Goal: Task Accomplishment & Management: Use online tool/utility

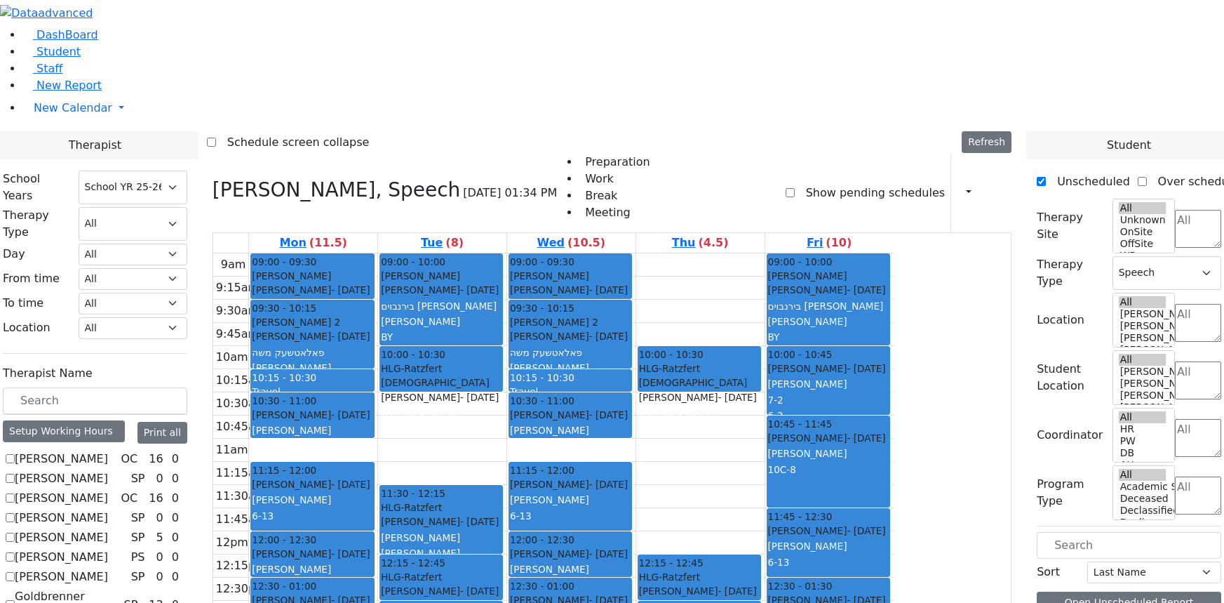
select select "212"
select select "3"
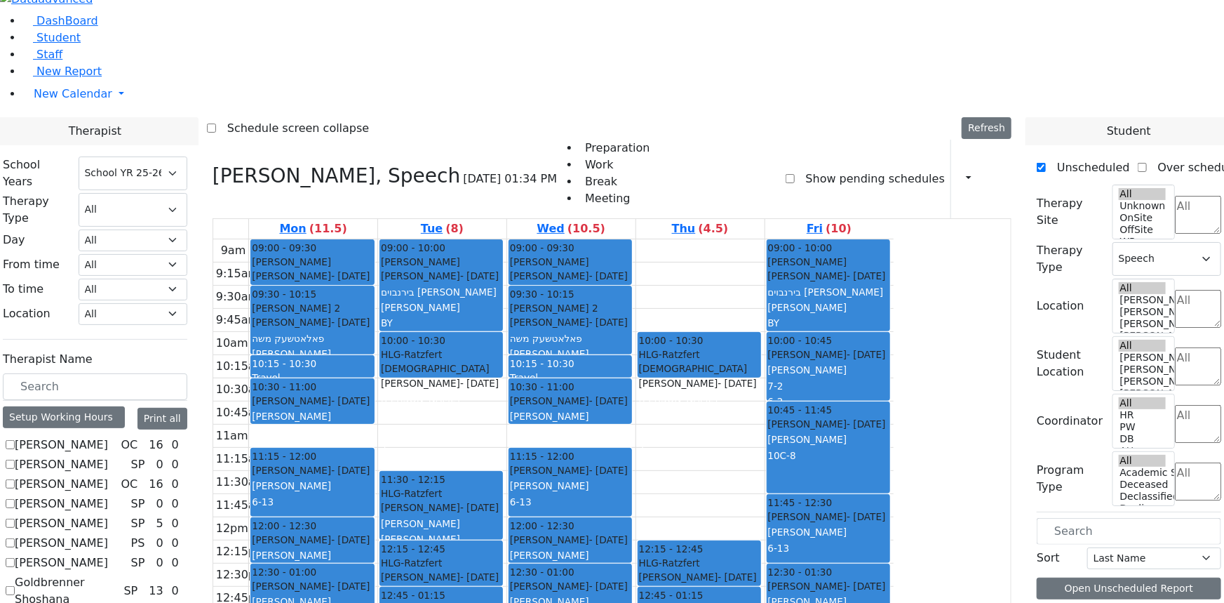
scroll to position [835, 0]
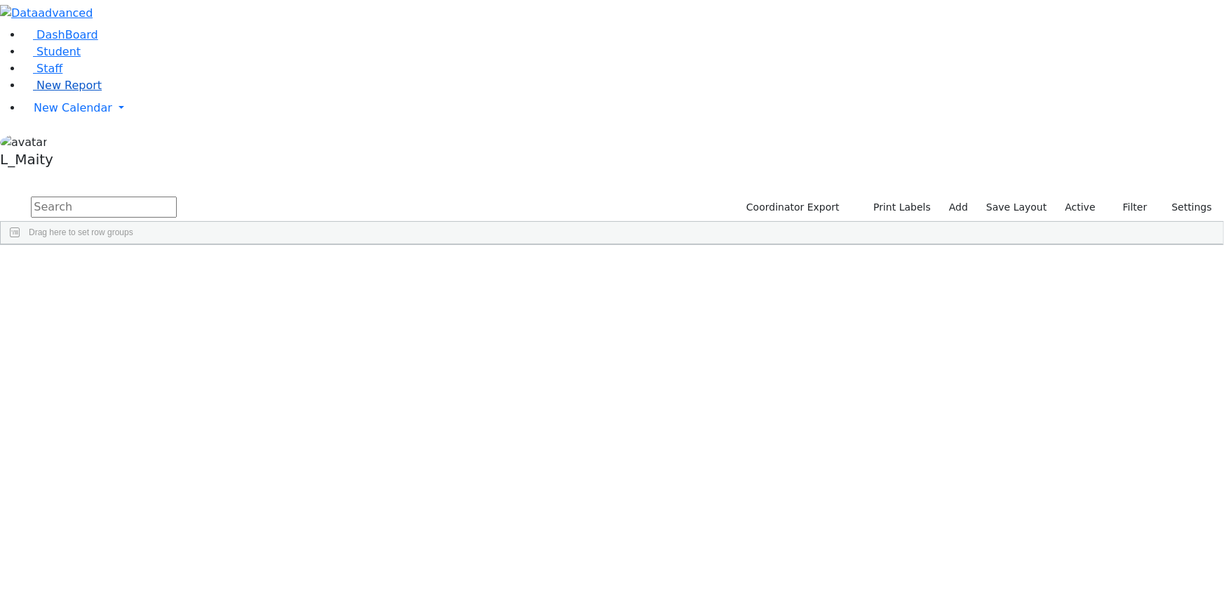
click at [56, 92] on span "New Report" at bounding box center [68, 85] width 65 height 13
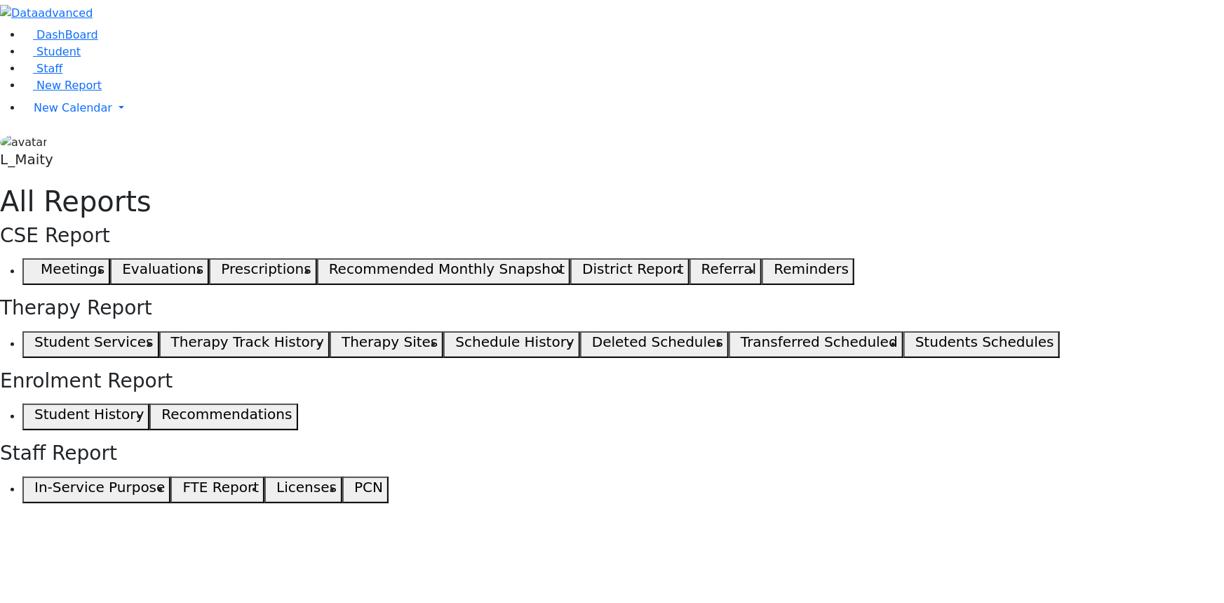
click at [159, 331] on button "Student Services" at bounding box center [90, 344] width 137 height 27
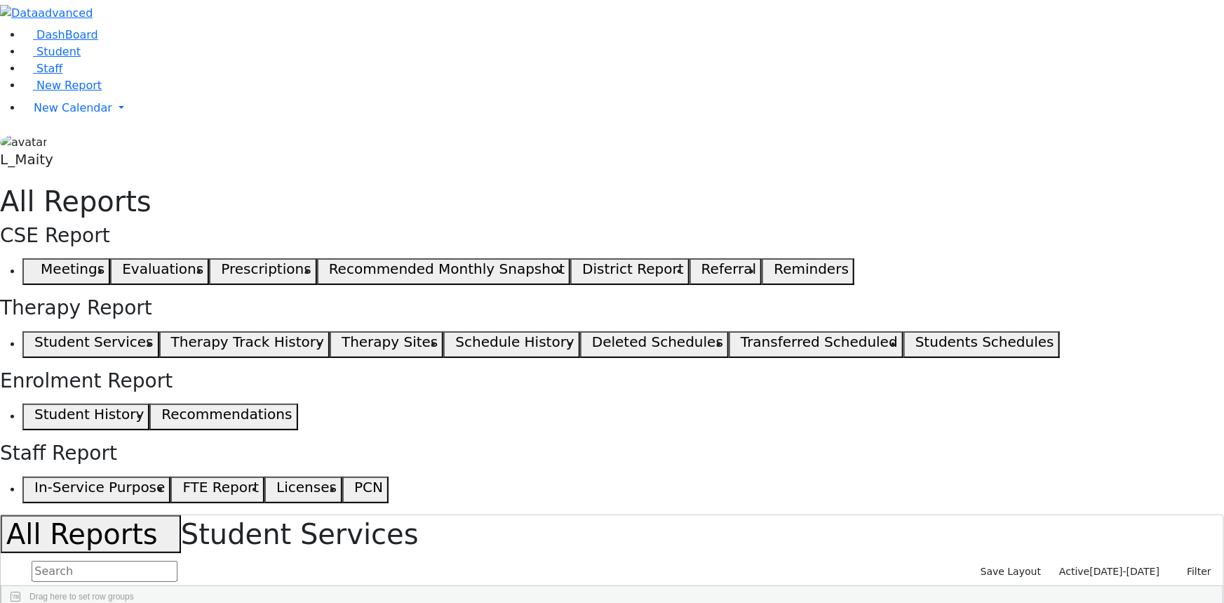
click at [1123, 565] on span "07/02/2025-08/12/2025" at bounding box center [1125, 570] width 70 height 11
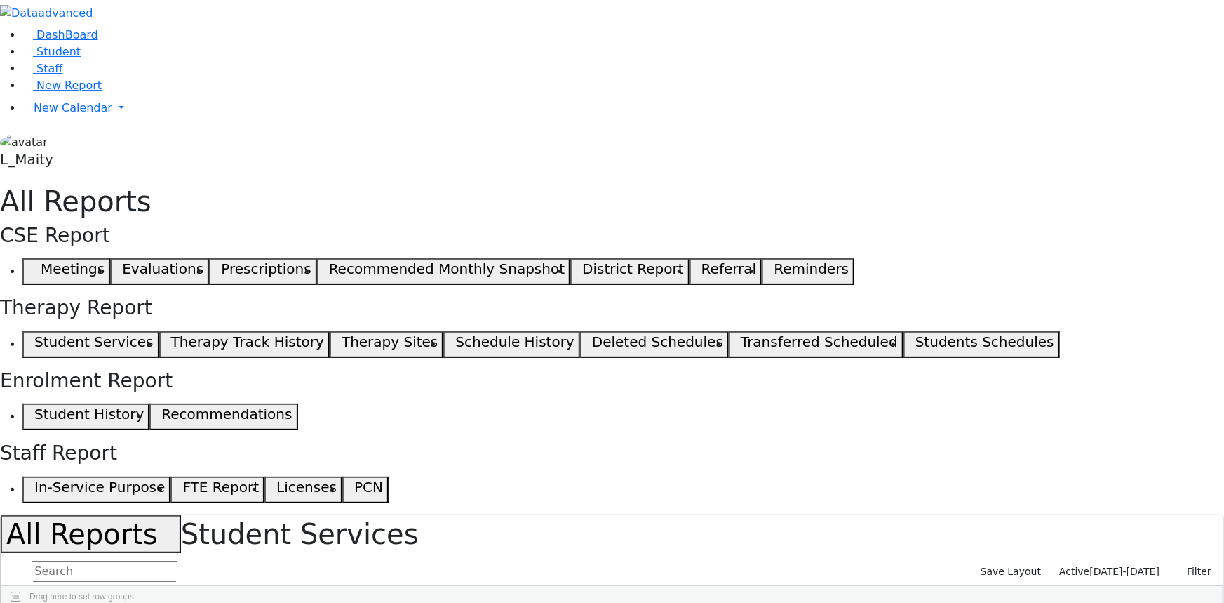
select select "landscape"
type input "12"
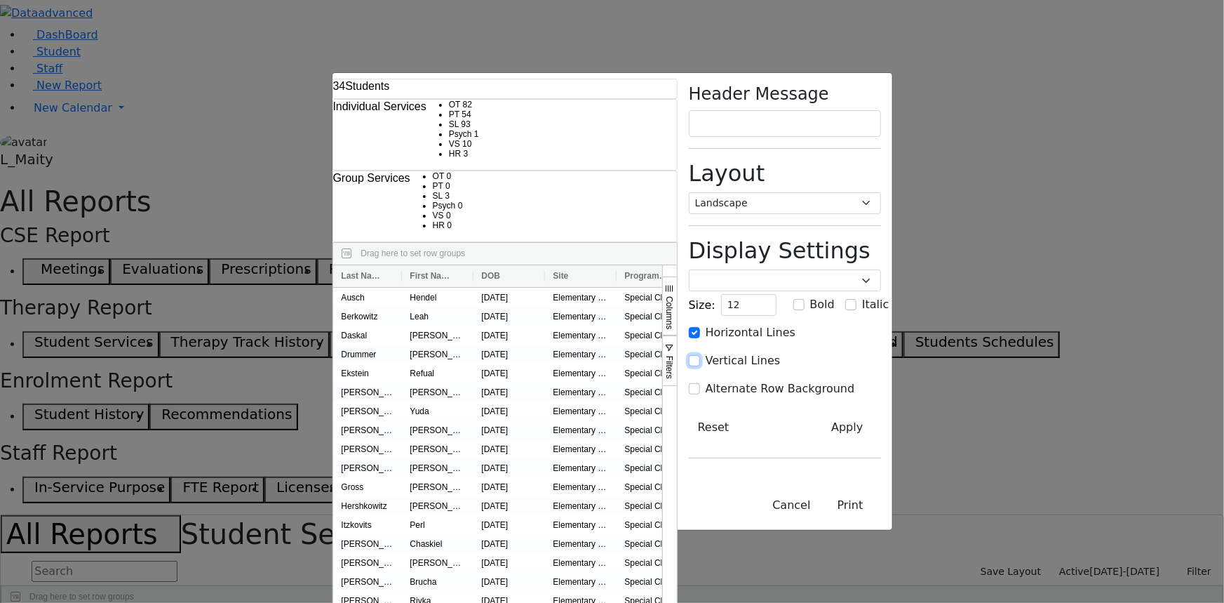
click at [700, 355] on input "Vertical Lines" at bounding box center [694, 360] width 11 height 11
checkbox input "true"
click at [700, 383] on input "Alternate Row Background" at bounding box center [694, 388] width 11 height 11
checkbox input "true"
click at [880, 414] on button "Apply" at bounding box center [847, 427] width 67 height 27
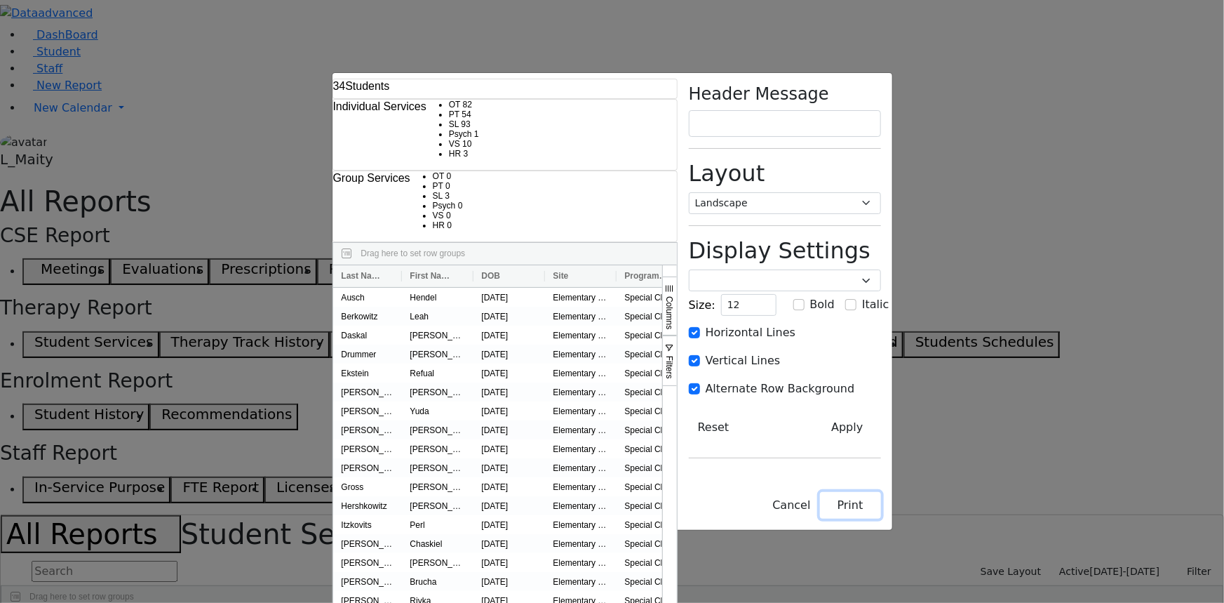
click at [881, 518] on button "Print" at bounding box center [850, 505] width 61 height 27
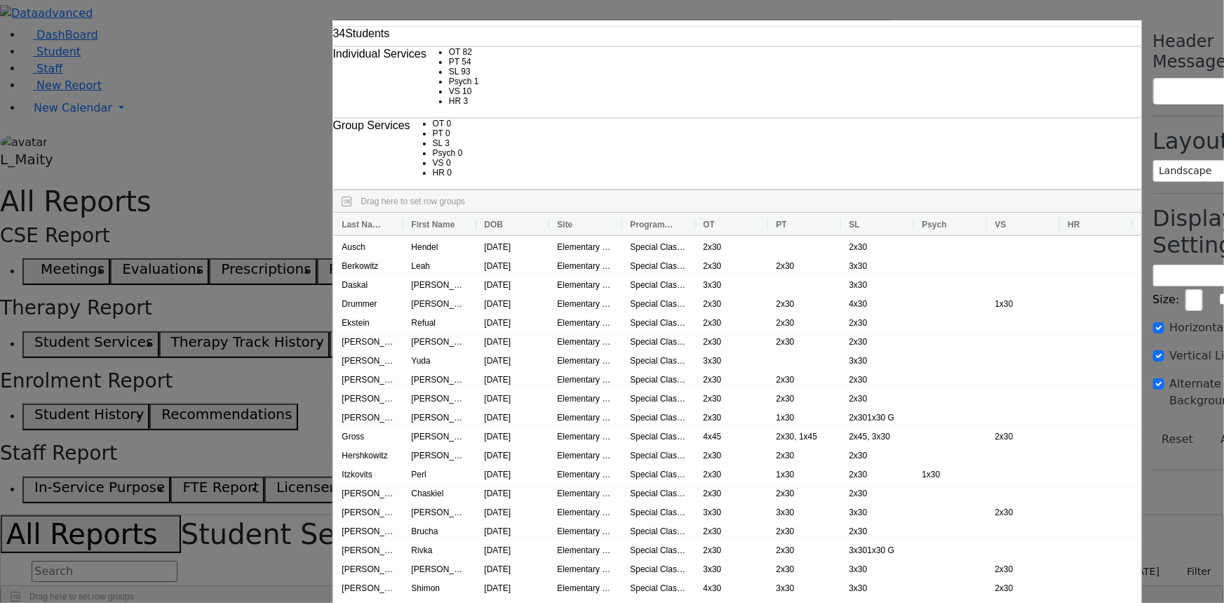
checkbox input "false"
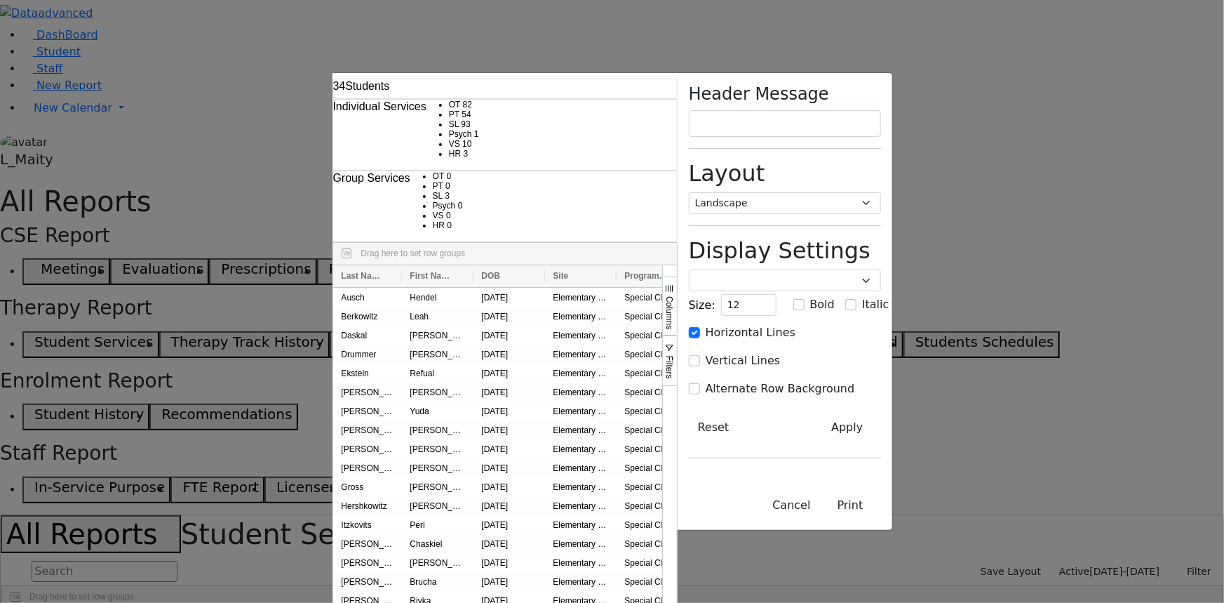
click at [65, 234] on div "34 Students Individual Services OT 82 PT 54 SL 93 Psych 1 VS 3" at bounding box center [612, 301] width 1224 height 603
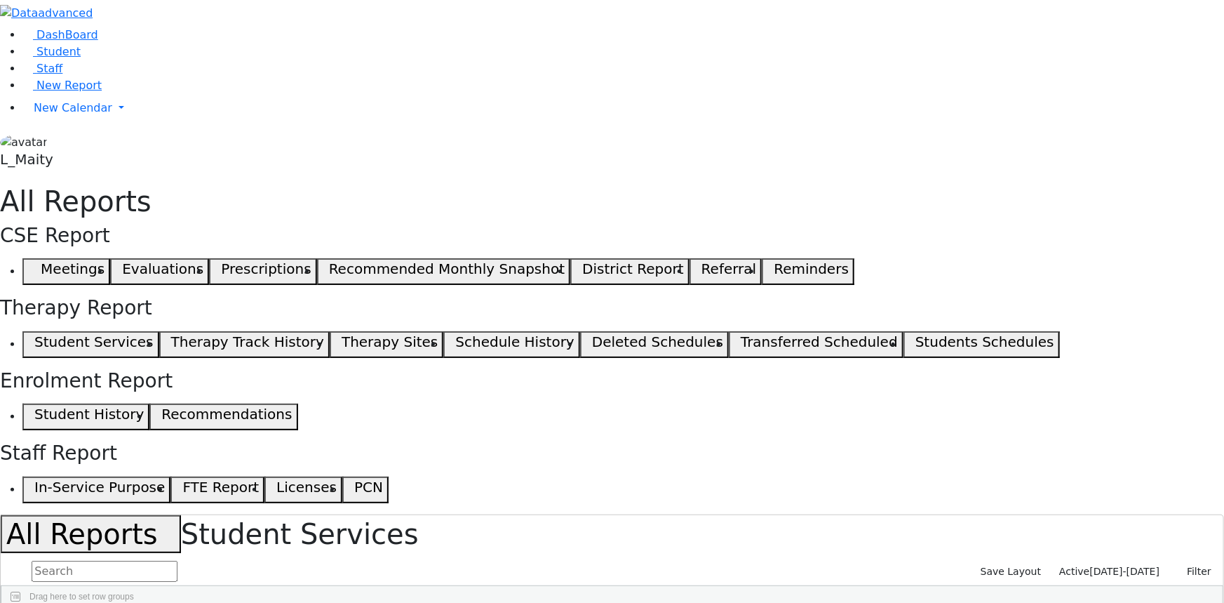
scroll to position [95, 0]
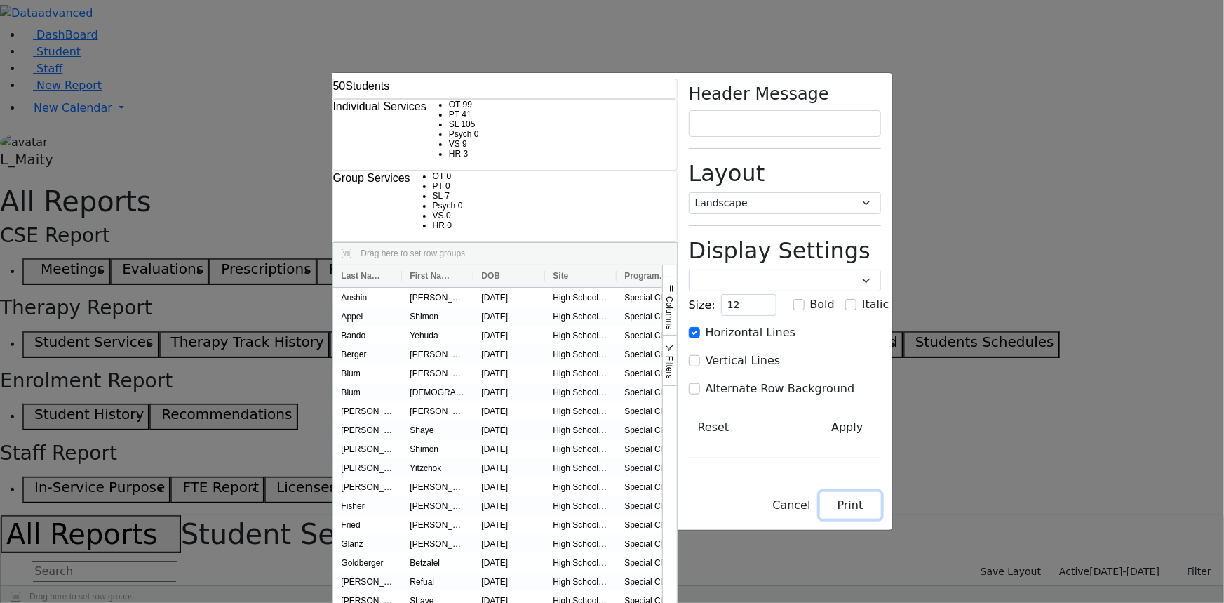
click at [881, 518] on button "Print" at bounding box center [850, 505] width 61 height 27
click at [58, 284] on div "50 Students Individual Services OT 99 PT 41 SL 105 Psych 0 VS" at bounding box center [612, 301] width 1224 height 603
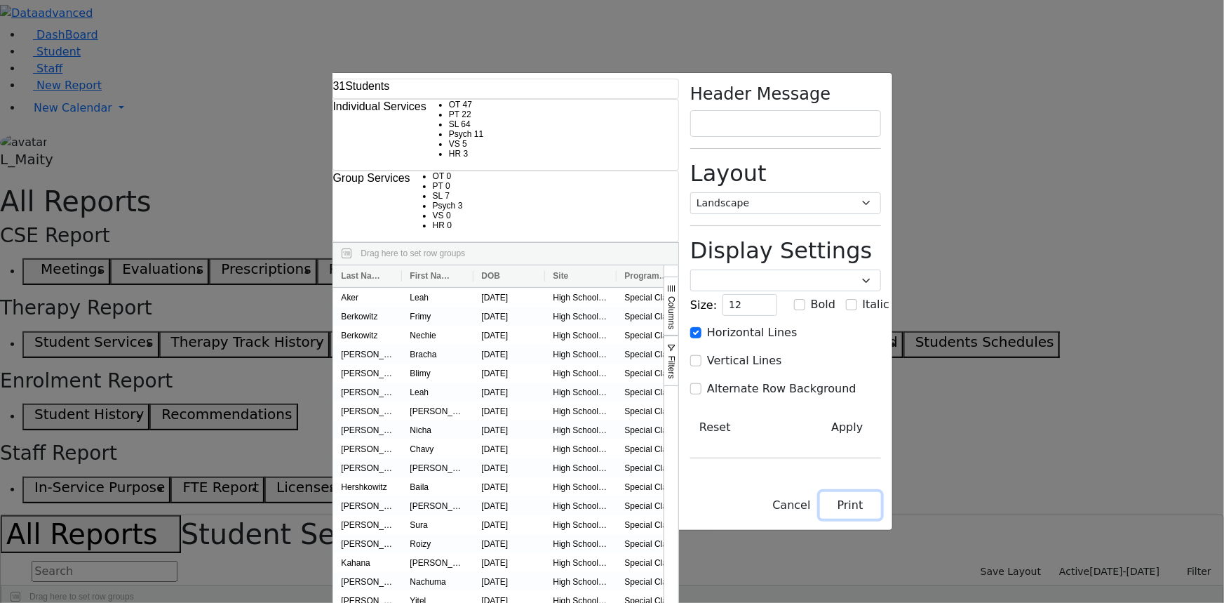
click at [881, 518] on button "Print" at bounding box center [850, 505] width 61 height 27
click at [702, 355] on input "Vertical Lines" at bounding box center [695, 360] width 11 height 11
checkbox input "true"
click at [702, 383] on input "Alternate Row Background" at bounding box center [695, 388] width 11 height 11
checkbox input "true"
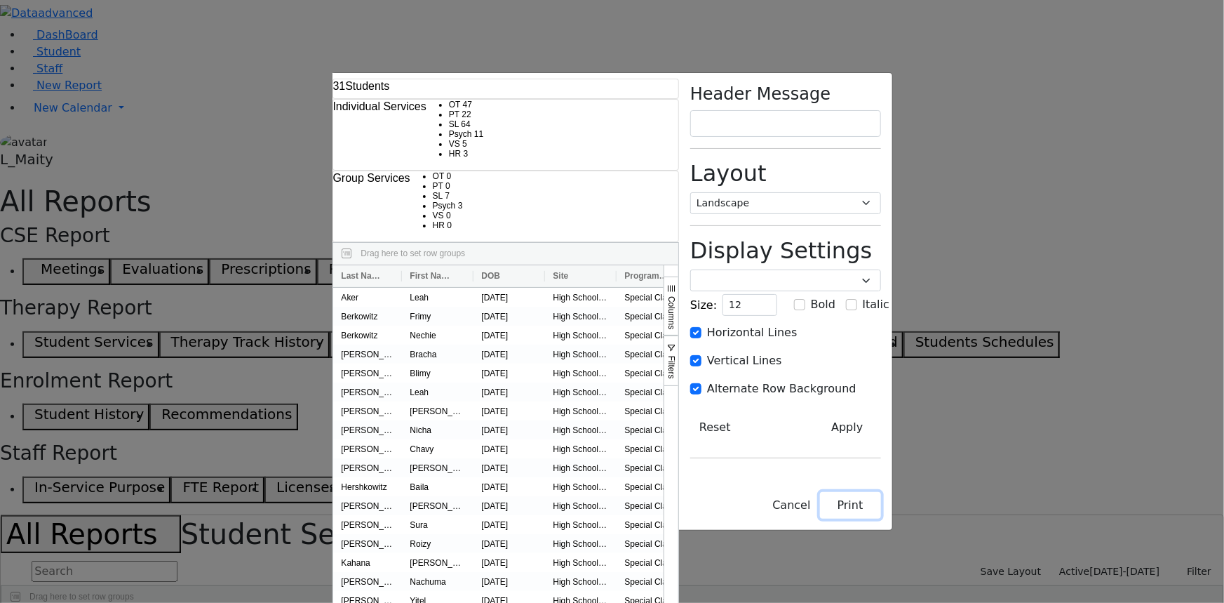
click at [881, 518] on button "Print" at bounding box center [850, 505] width 61 height 27
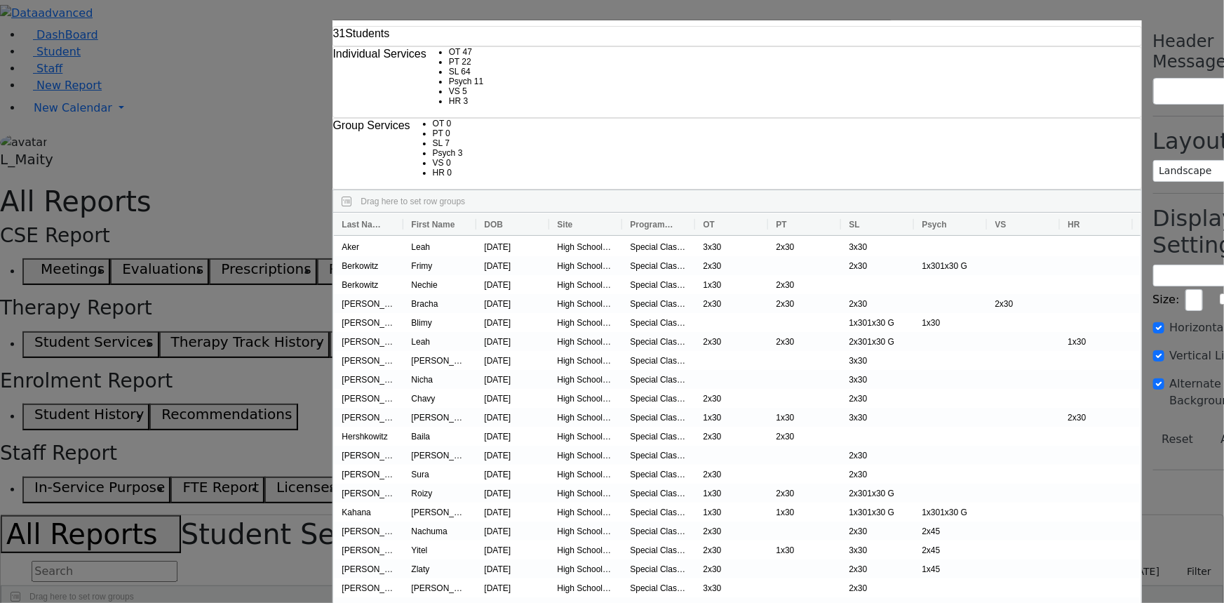
checkbox input "false"
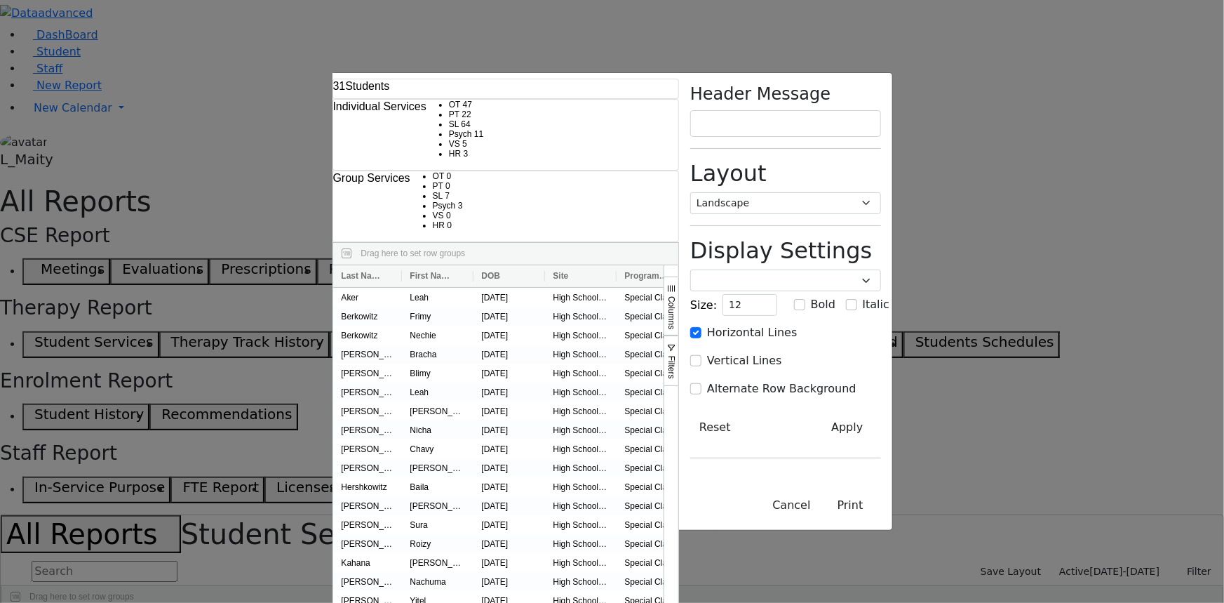
click at [59, 322] on div "31 Students Individual Services OT 47 PT 22 SL 64 Psych 11 VS" at bounding box center [612, 301] width 1224 height 603
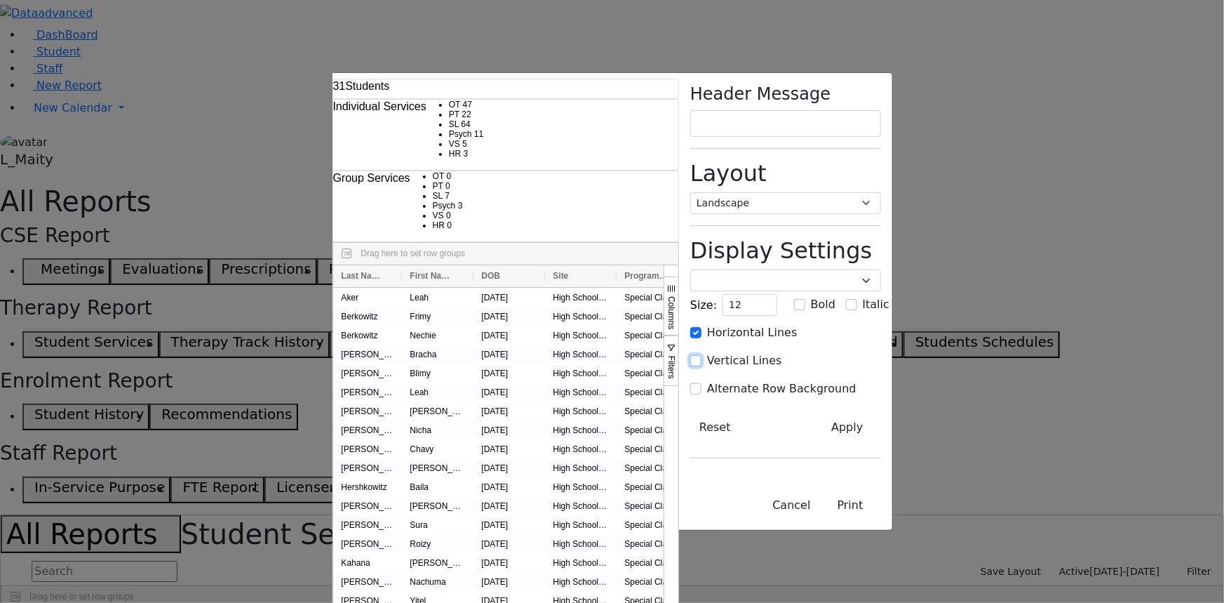
drag, startPoint x: 920, startPoint y: 259, endPoint x: 918, endPoint y: 266, distance: 7.3
click at [702, 355] on input "Vertical Lines" at bounding box center [695, 360] width 11 height 11
checkbox input "true"
click at [702, 383] on input "Alternate Row Background" at bounding box center [695, 388] width 11 height 11
checkbox input "true"
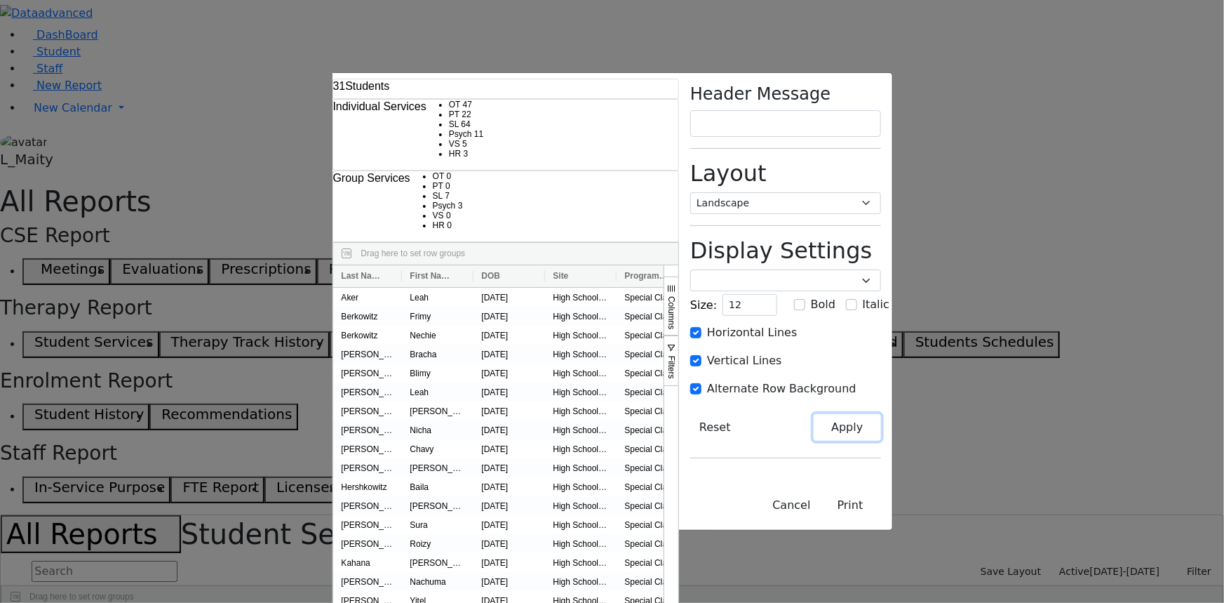
click at [880, 414] on button "Apply" at bounding box center [847, 427] width 67 height 27
click at [881, 518] on button "Print" at bounding box center [850, 505] width 61 height 27
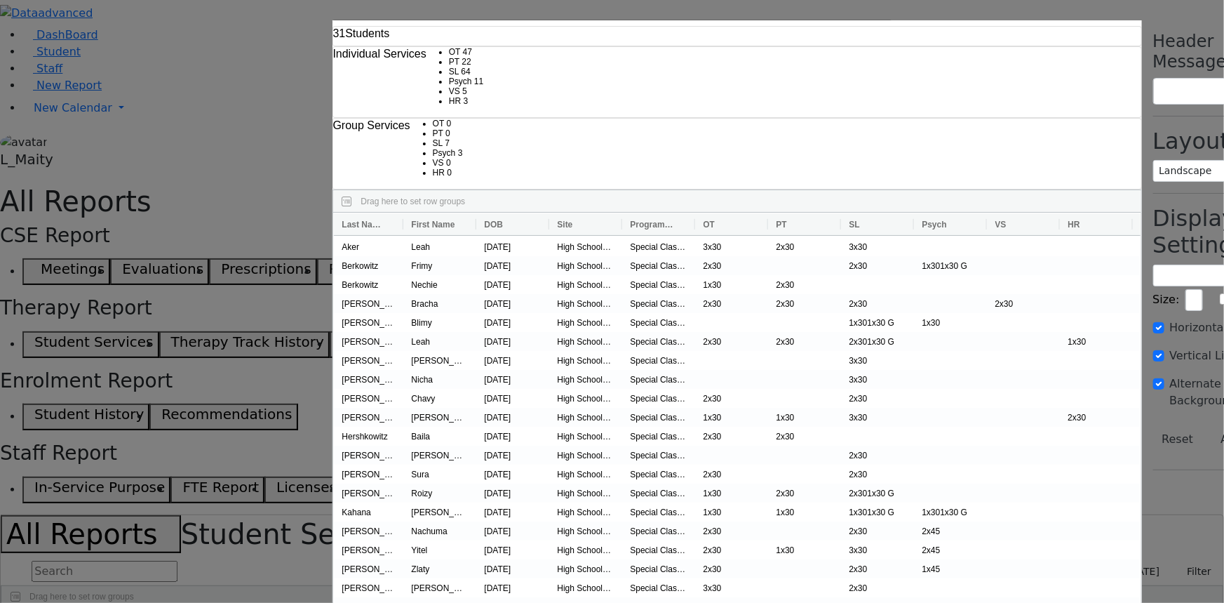
checkbox input "false"
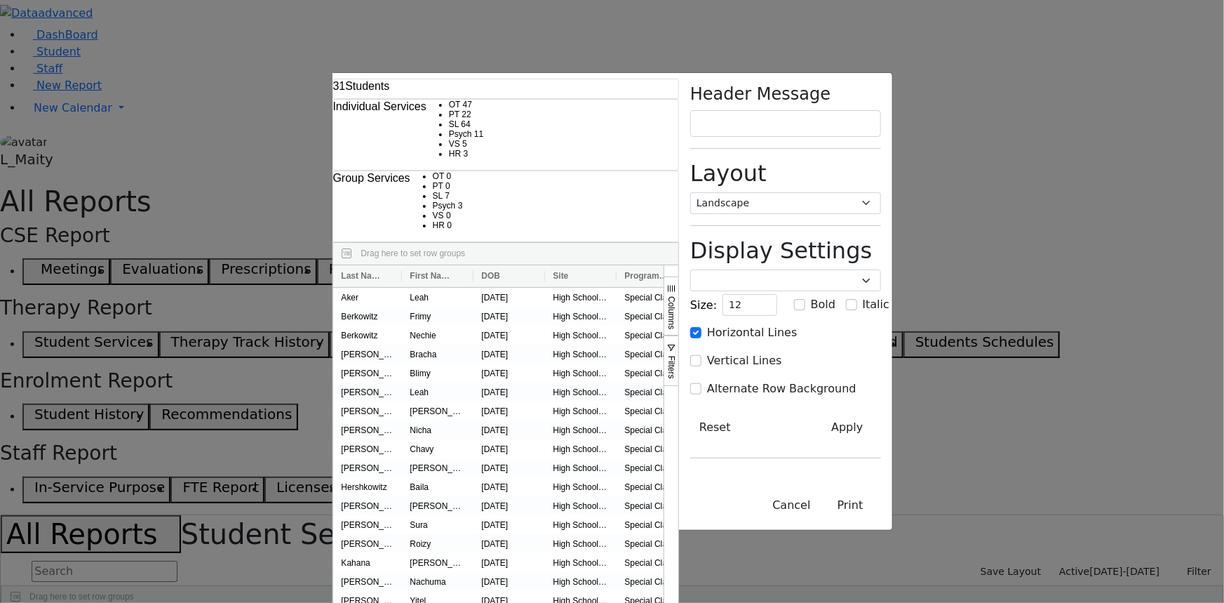
click at [27, 301] on div "31 Students Individual Services OT 47 PT 22 SL 64 Psych 11 VS" at bounding box center [612, 301] width 1224 height 603
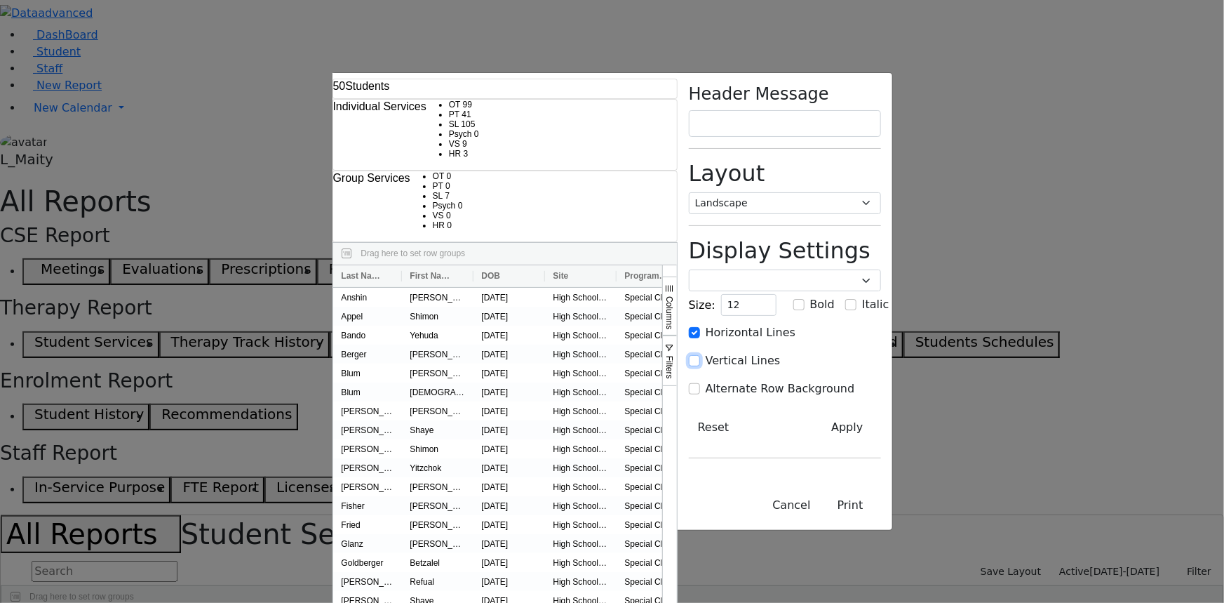
click at [700, 355] on input "Vertical Lines" at bounding box center [694, 360] width 11 height 11
checkbox input "true"
click at [700, 383] on input "Alternate Row Background" at bounding box center [694, 388] width 11 height 11
checkbox input "true"
click at [880, 414] on button "Apply" at bounding box center [847, 427] width 67 height 27
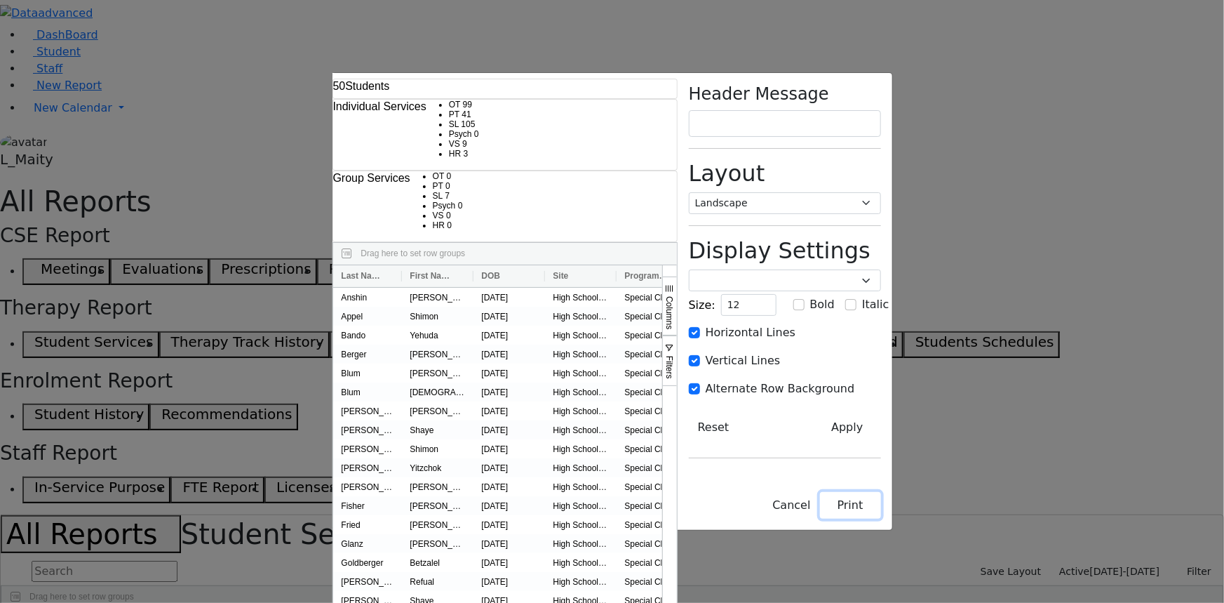
click at [881, 518] on button "Print" at bounding box center [850, 505] width 61 height 27
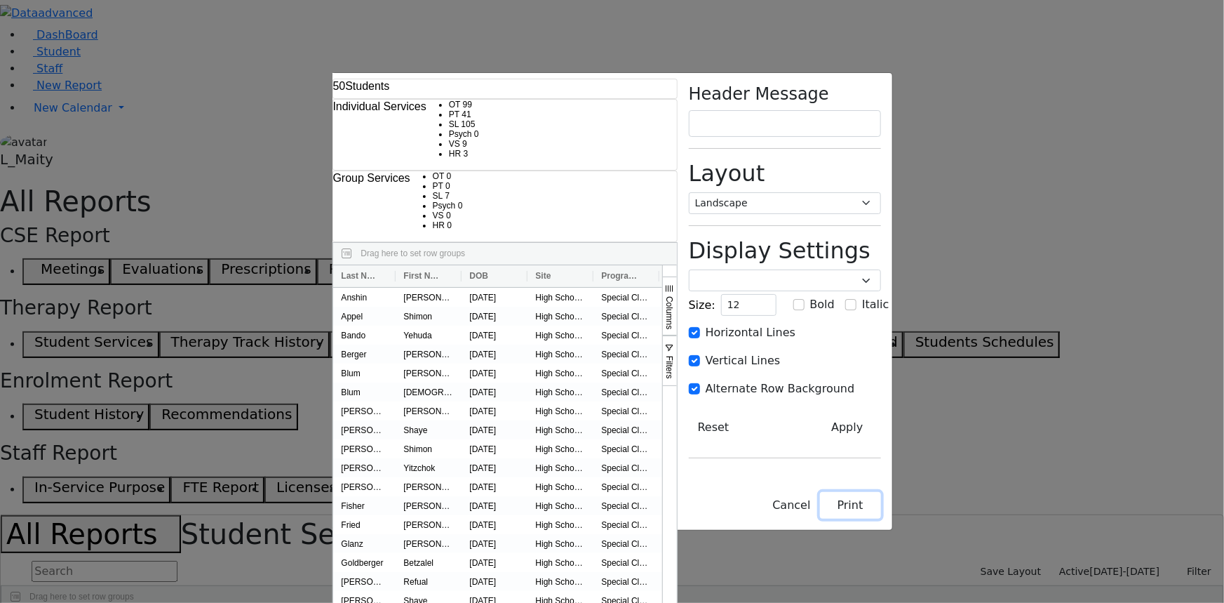
checkbox input "false"
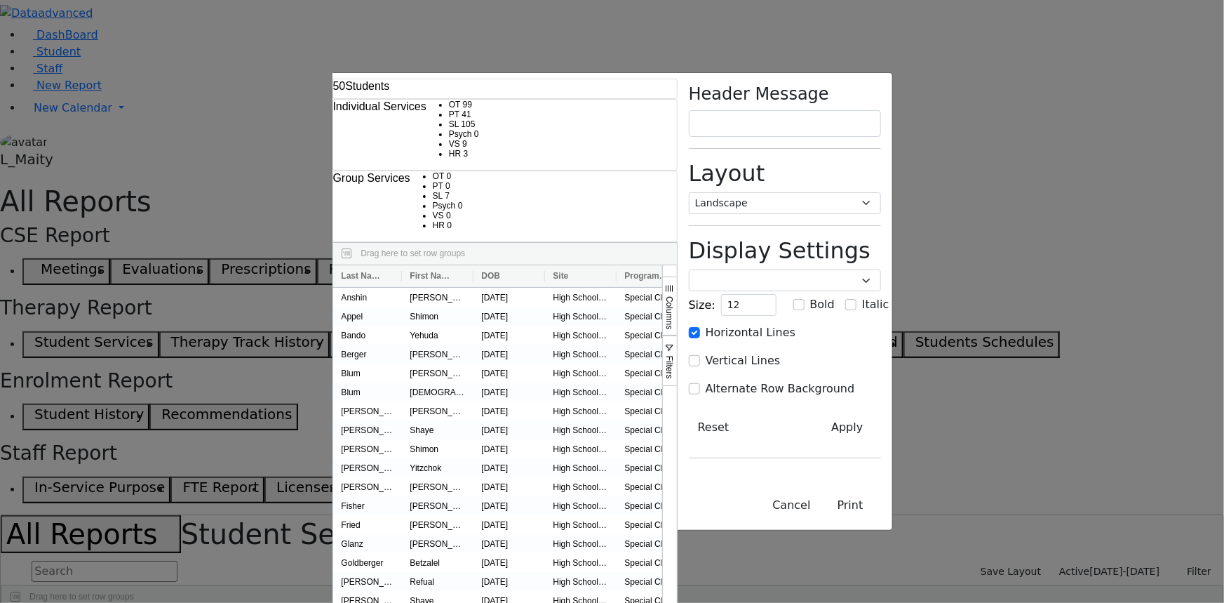
click at [53, 243] on div "50 Students Individual Services OT 99 PT 41 SL 105 Psych 0 VS" at bounding box center [612, 301] width 1224 height 603
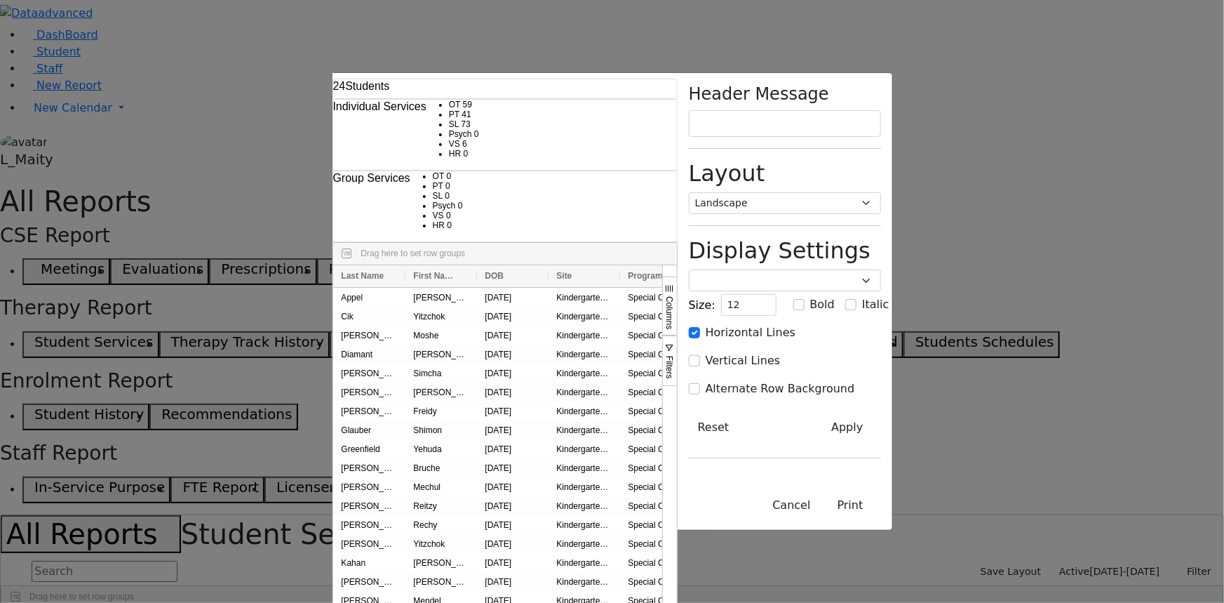
click at [881, 352] on div "Vertical Lines" at bounding box center [785, 360] width 192 height 17
click at [700, 355] on input "Vertical Lines" at bounding box center [694, 360] width 11 height 11
checkbox input "true"
click at [700, 383] on input "Alternate Row Background" at bounding box center [694, 388] width 11 height 11
checkbox input "true"
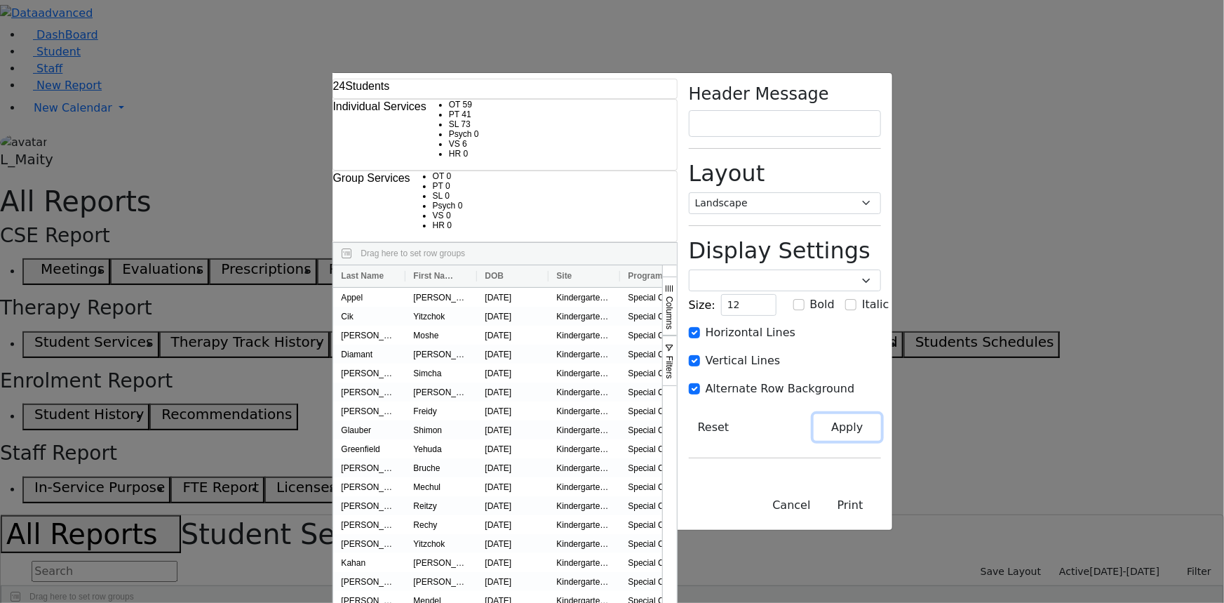
click at [880, 414] on button "Apply" at bounding box center [847, 427] width 67 height 27
click at [881, 518] on button "Print" at bounding box center [850, 505] width 61 height 27
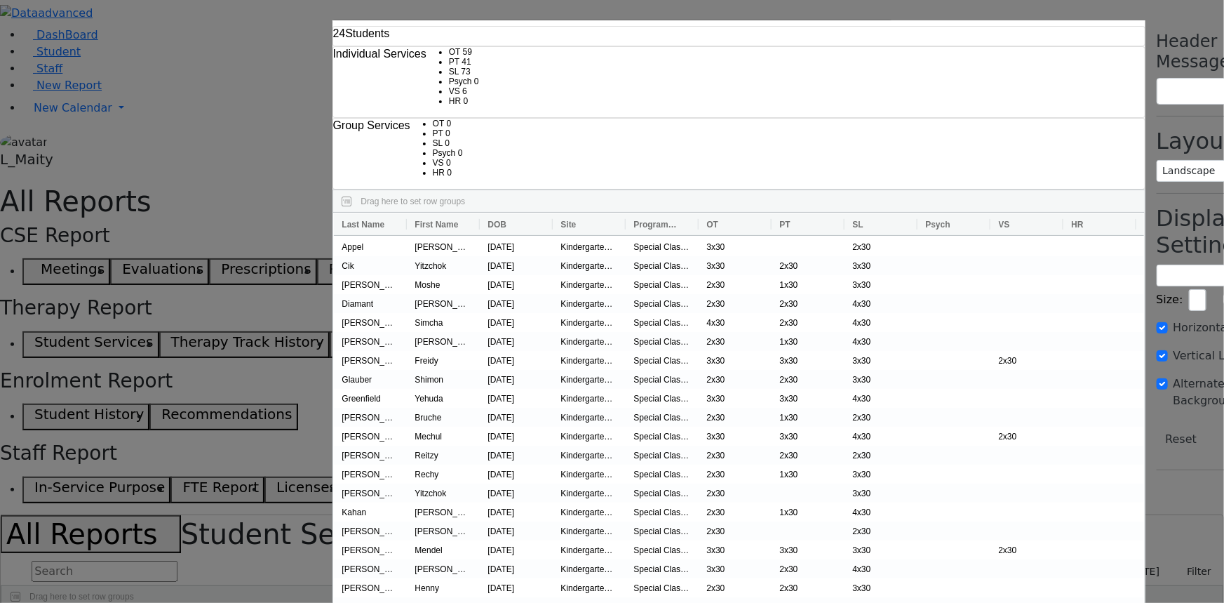
checkbox input "false"
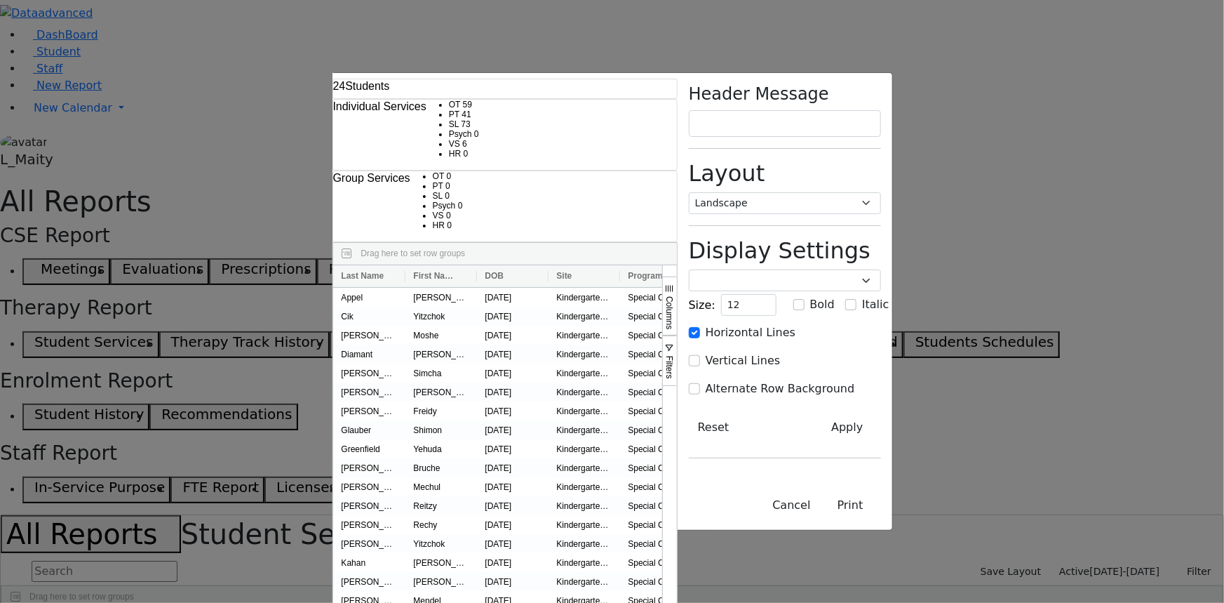
click at [43, 105] on div "24 Students Individual Services OT 59 PT 41 SL 73 Psych 0 VS 6" at bounding box center [612, 301] width 1224 height 603
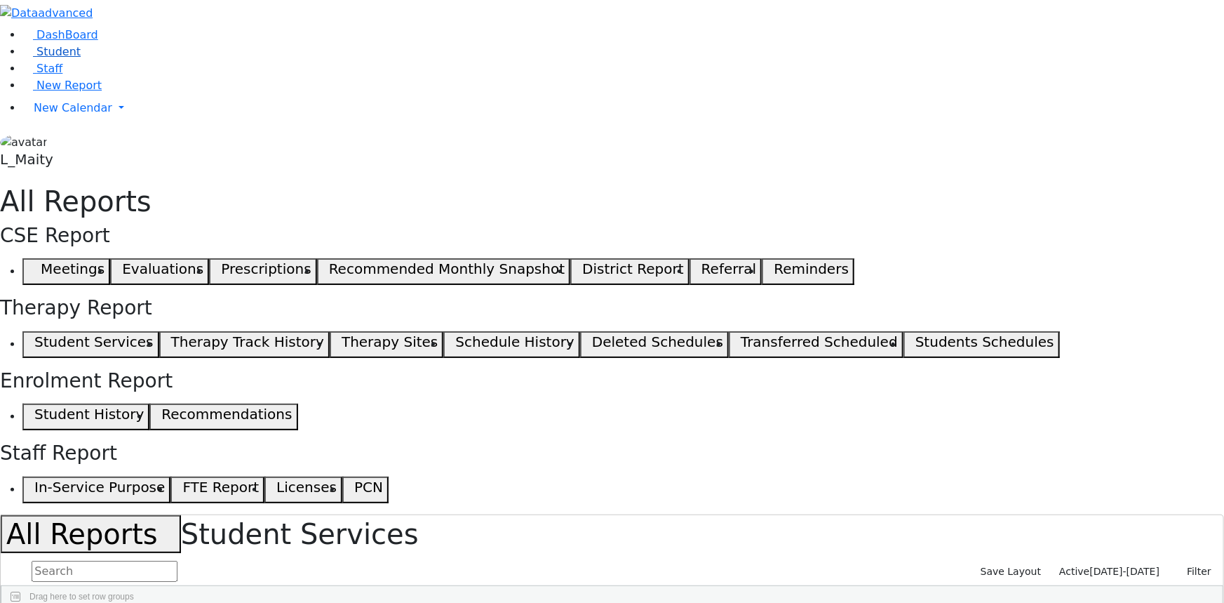
click at [61, 58] on link "Student" at bounding box center [51, 51] width 58 height 13
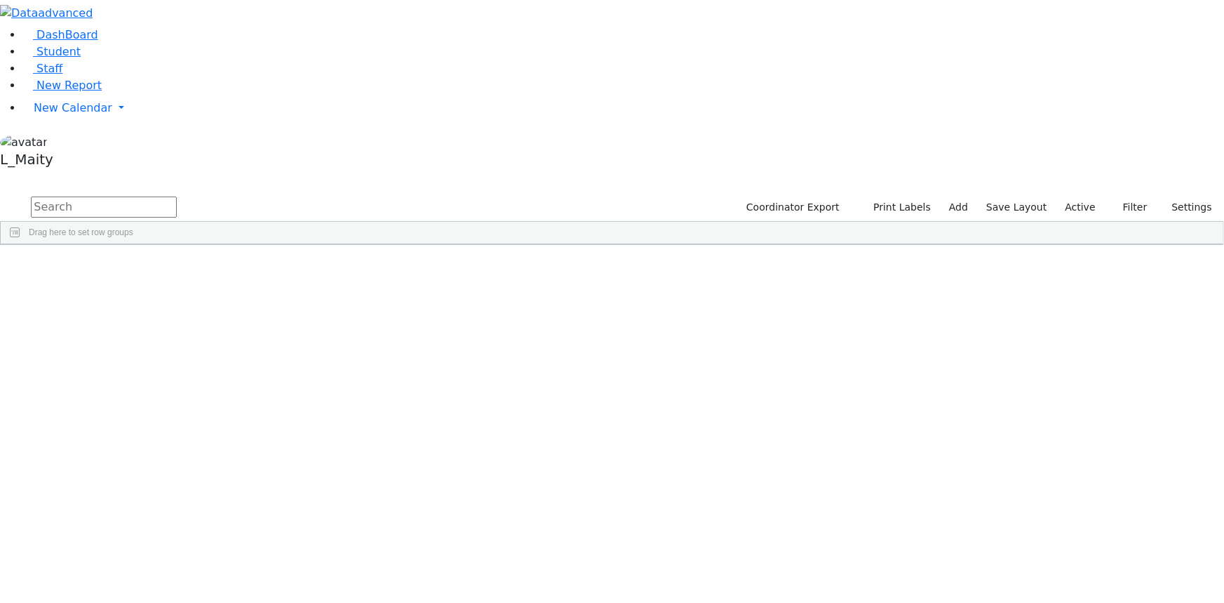
scroll to position [63, 0]
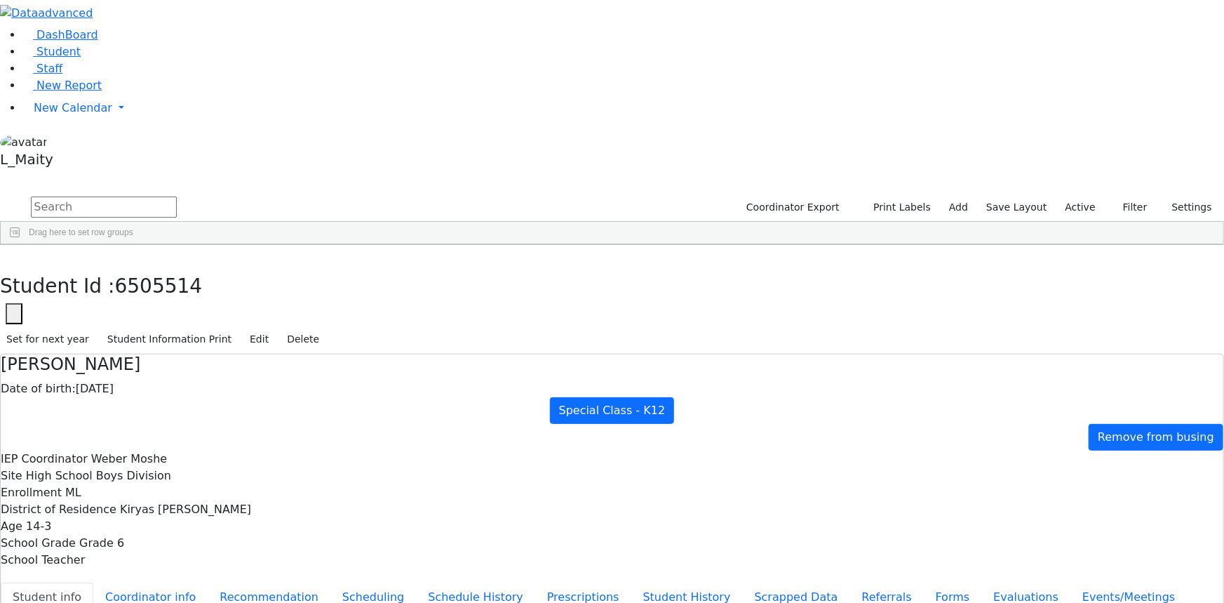
scroll to position [119, 0]
click at [20, 245] on button "button" at bounding box center [10, 259] width 20 height 29
click at [177, 196] on input "text" at bounding box center [104, 206] width 146 height 21
click at [797, 582] on span "Update Bulk" at bounding box center [749, 592] width 96 height 20
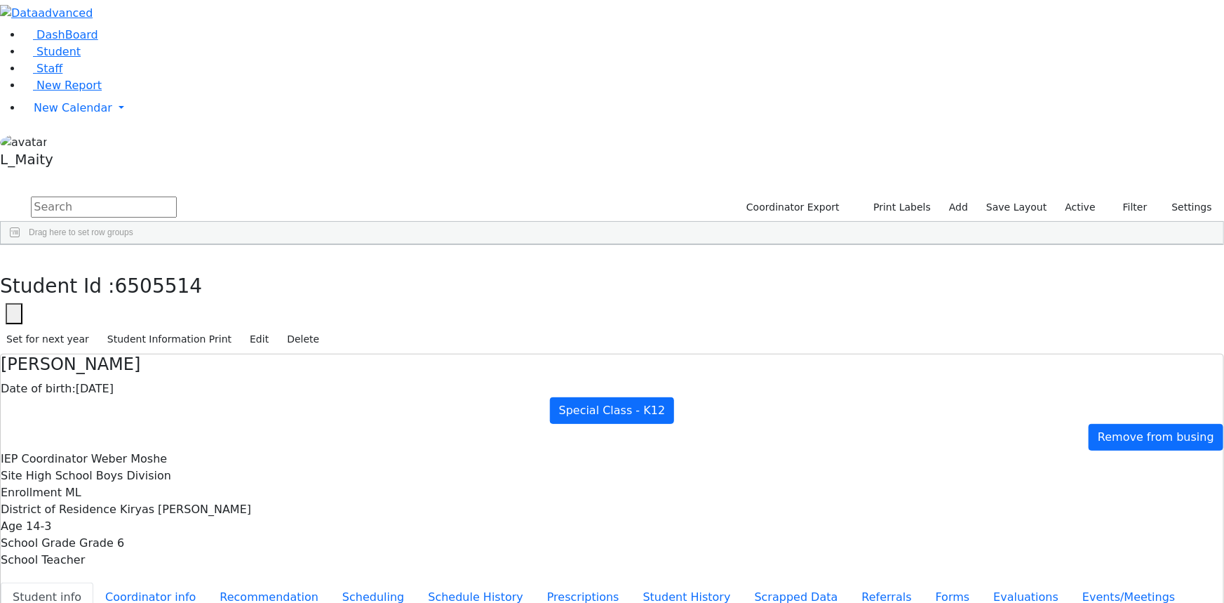
click at [917, 590] on span "Site" at bounding box center [881, 600] width 71 height 20
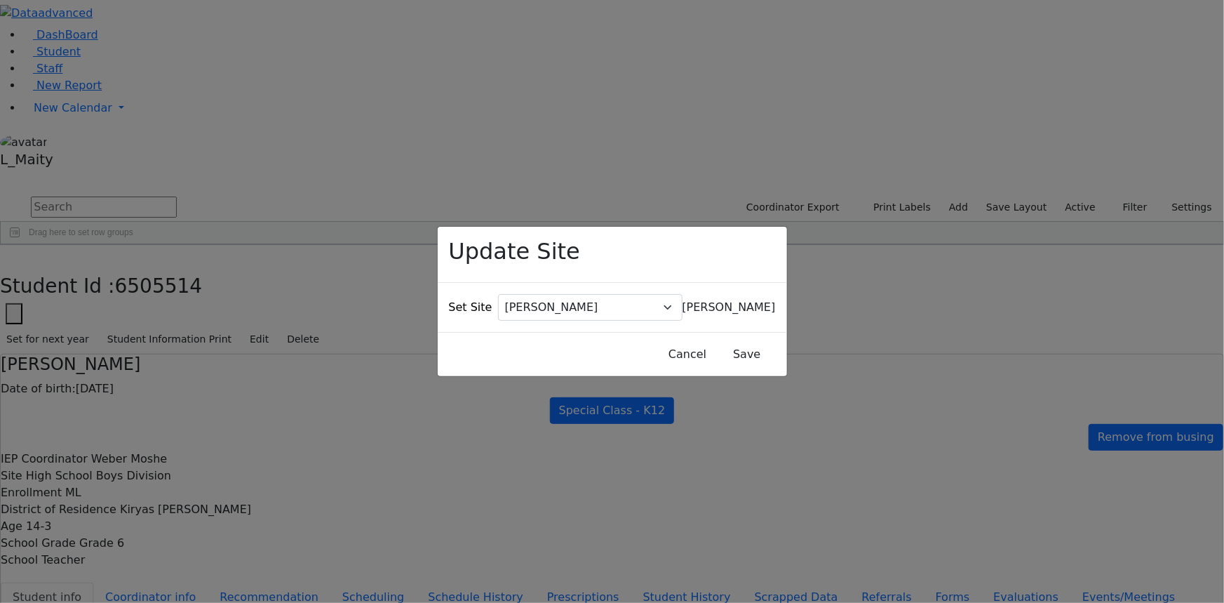
click at [683, 300] on span "[PERSON_NAME]" at bounding box center [729, 306] width 93 height 13
type input "kin"
select select "51"
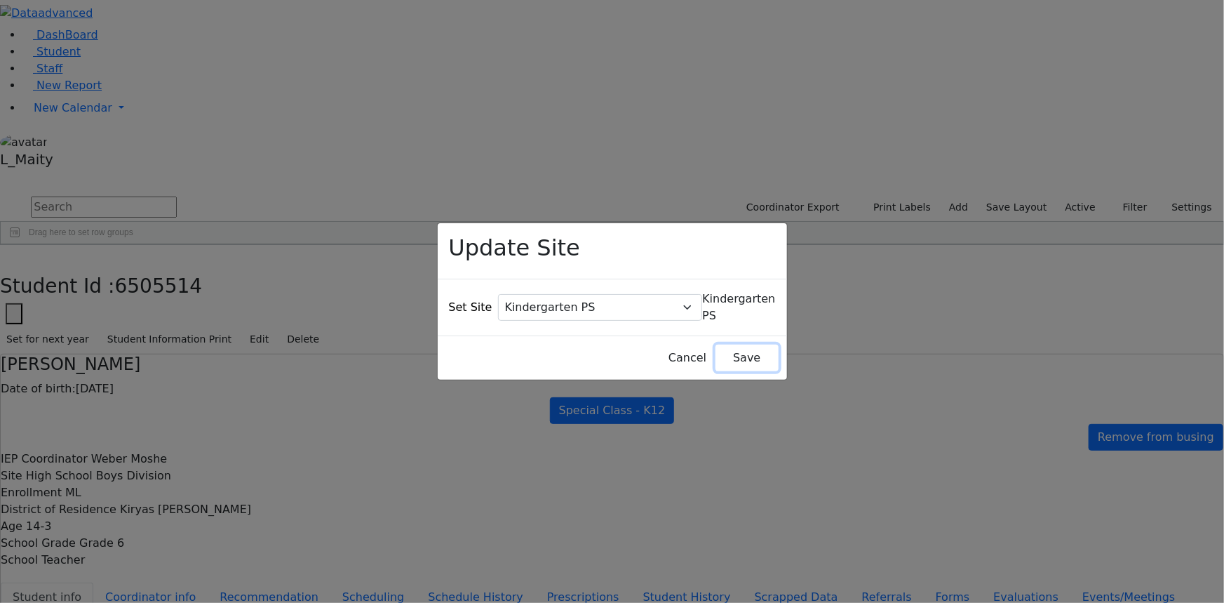
click at [735, 344] on button "Save" at bounding box center [747, 357] width 62 height 27
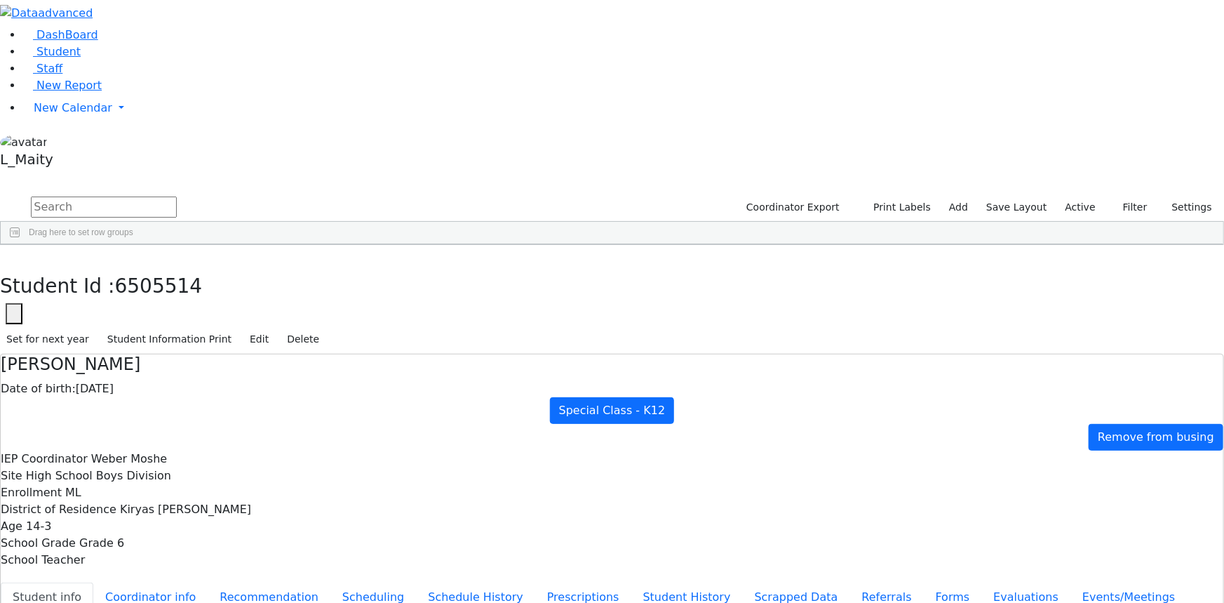
scroll to position [1148, 0]
click at [177, 196] on input "text" at bounding box center [104, 206] width 146 height 21
click at [177, 196] on input "wein" at bounding box center [104, 206] width 146 height 21
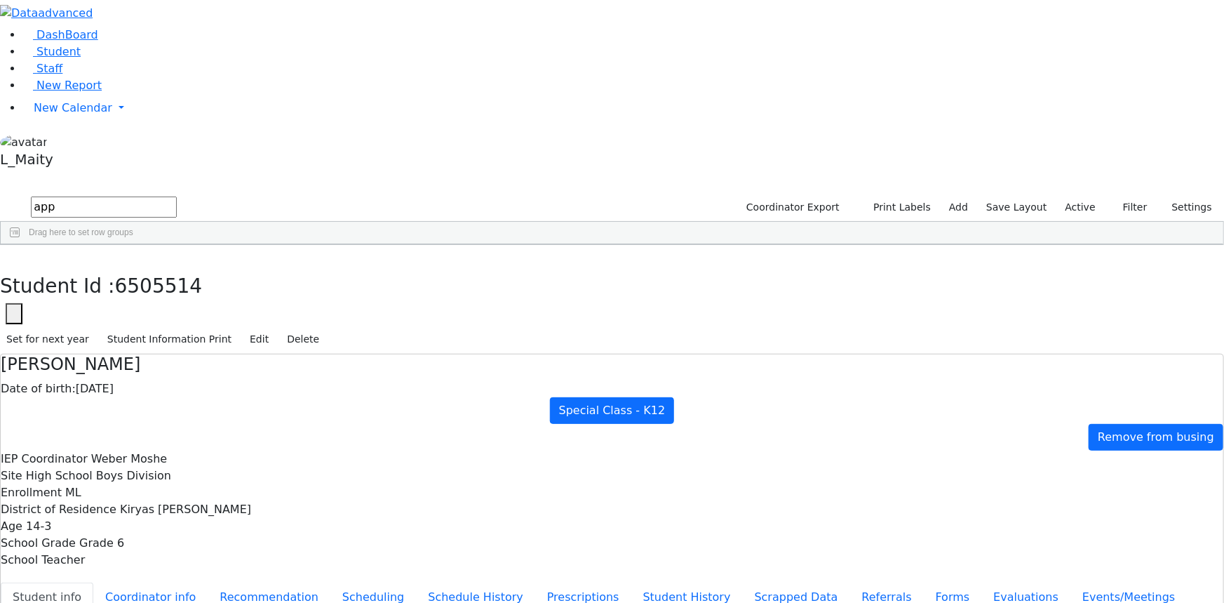
type input "app"
click at [712, 304] on div "Kindergarten PS" at bounding box center [672, 313] width 79 height 19
click at [894, 517] on span "Site" at bounding box center [859, 527] width 71 height 20
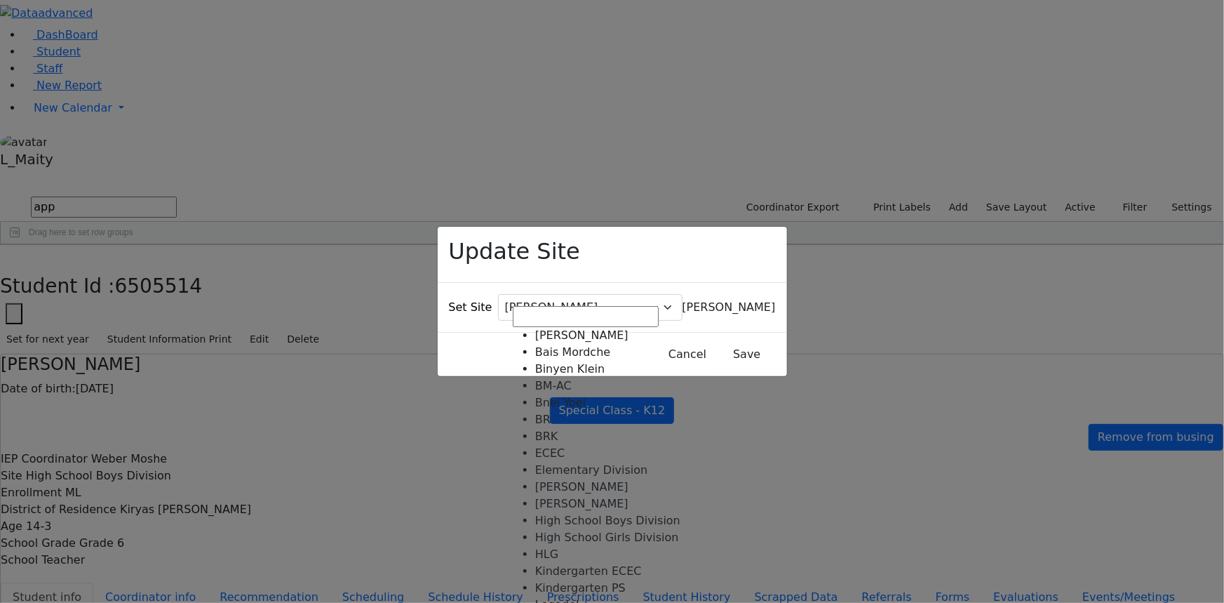
click at [683, 300] on span "Atzei Chaim" at bounding box center [729, 306] width 93 height 13
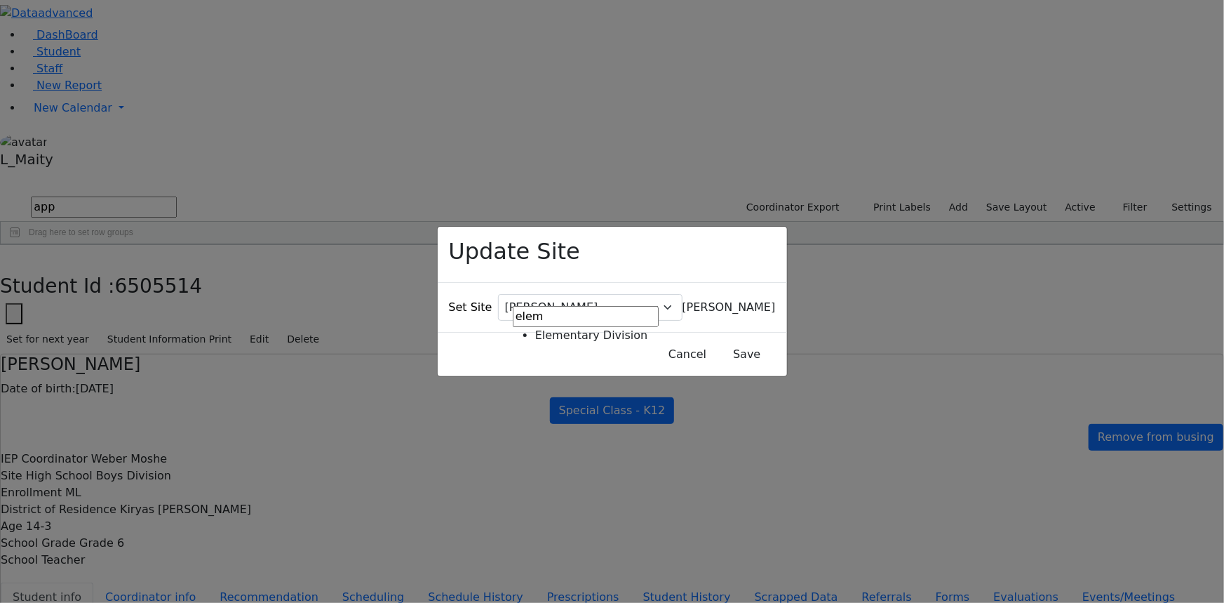
type input "elem"
select select "10"
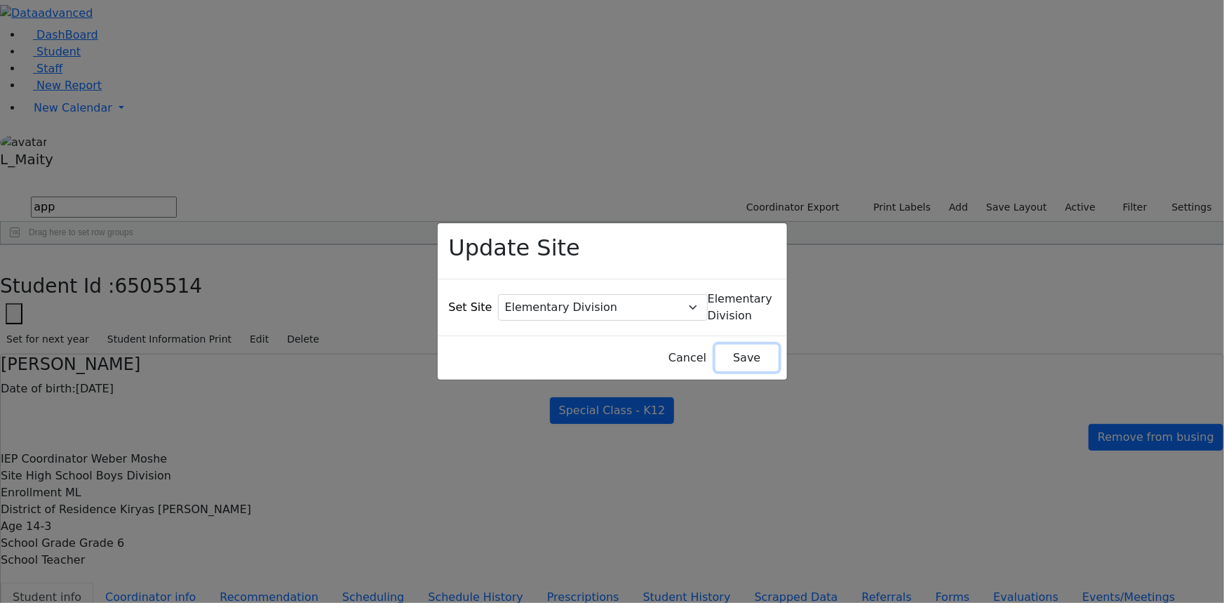
click at [718, 344] on button "Save" at bounding box center [747, 357] width 62 height 27
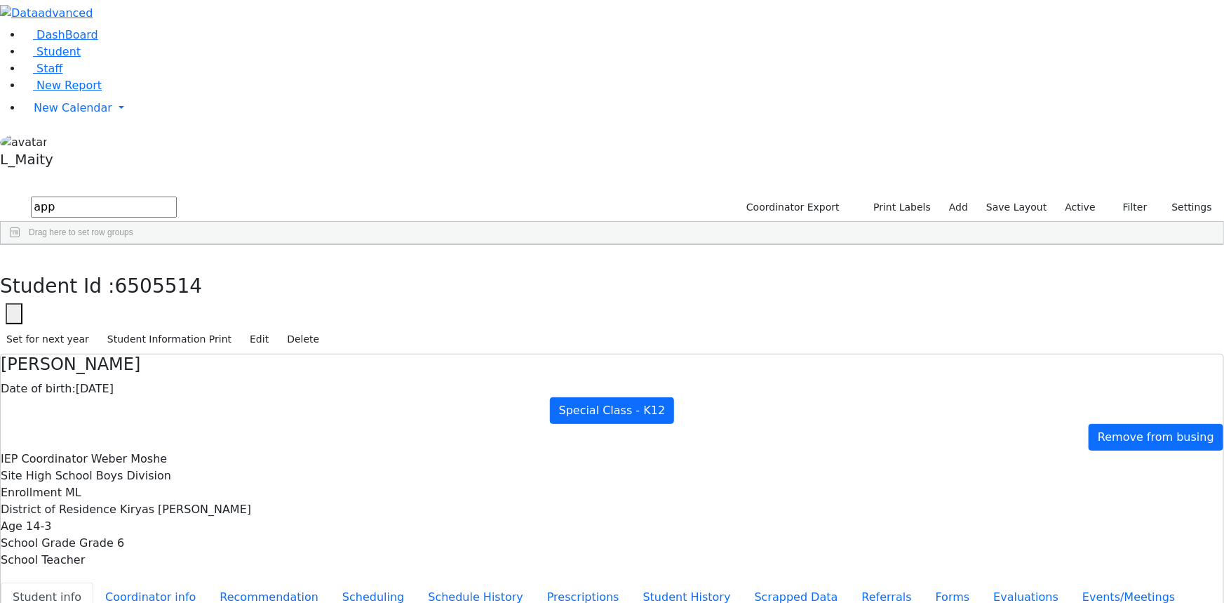
click at [177, 196] on input "app" at bounding box center [104, 206] width 146 height 21
click at [712, 399] on div "Elementary Division" at bounding box center [672, 408] width 79 height 19
click at [711, 444] on div "6510309 Twerski Ezra 07/21/2013 Kosowsky, Elana ML Special Class - K12 Suffern …" at bounding box center [605, 371] width 1208 height 208
click at [177, 196] on input "wer" at bounding box center [104, 206] width 146 height 21
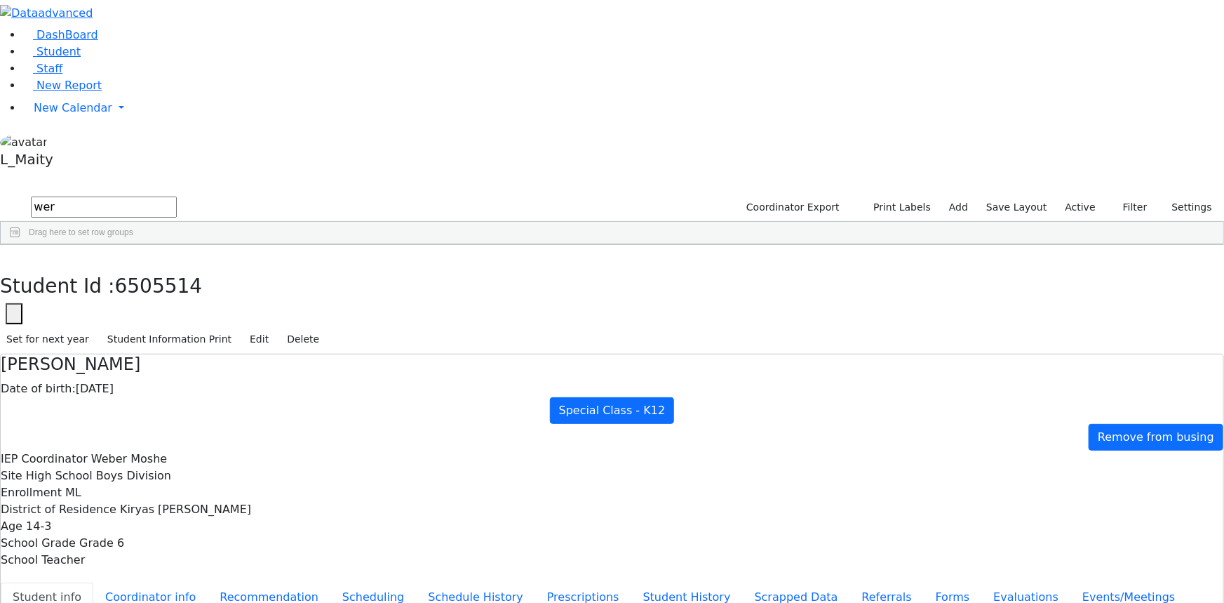
click at [177, 196] on input "wer" at bounding box center [104, 206] width 146 height 21
type input "fish"
click at [712, 361] on div "Kindergarten PS" at bounding box center [672, 370] width 79 height 19
click at [897, 573] on span "Site" at bounding box center [861, 583] width 71 height 20
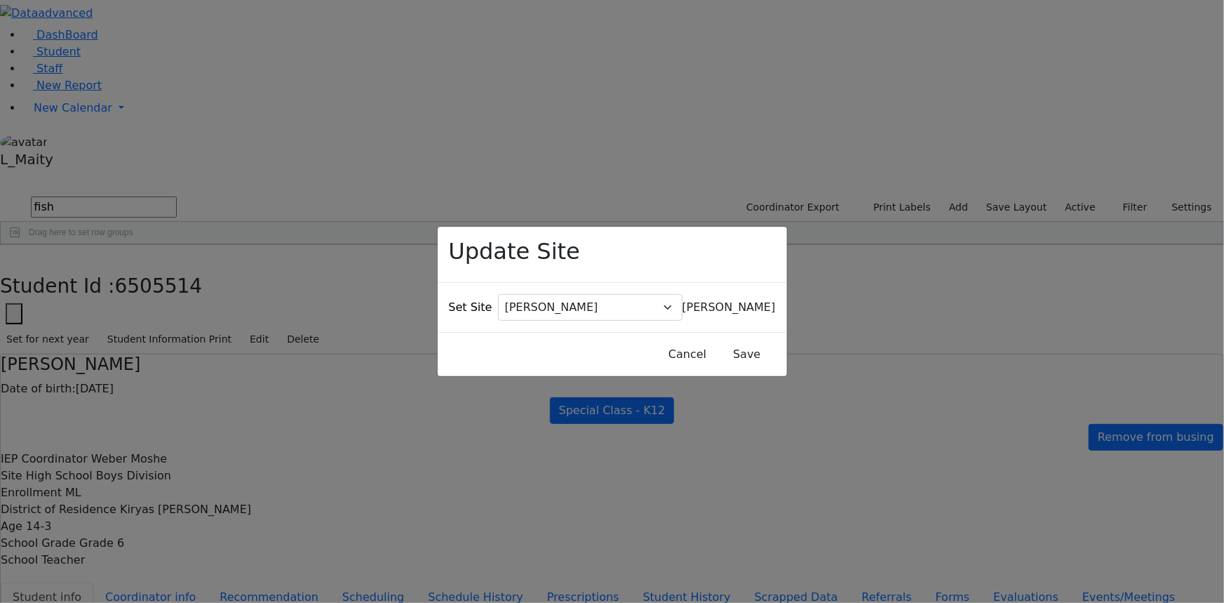
click at [554, 332] on div "Cancel Save" at bounding box center [612, 354] width 349 height 44
click at [556, 316] on div "Set Site Atzei Chaim Bais Mordche Binyen Klein BM-AC Bnei Yoel BR BRK ECEC Elem…" at bounding box center [612, 307] width 349 height 49
click at [683, 300] on span "Atzei Chaim" at bounding box center [729, 306] width 93 height 13
type input "elem"
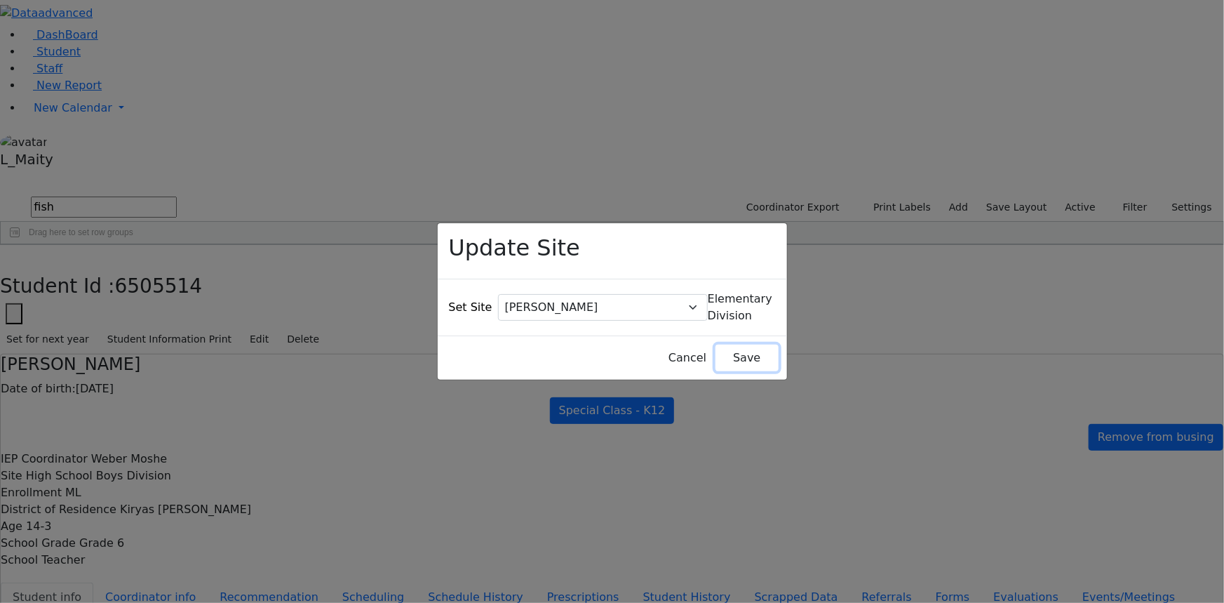
click at [723, 344] on button "Save" at bounding box center [747, 357] width 62 height 27
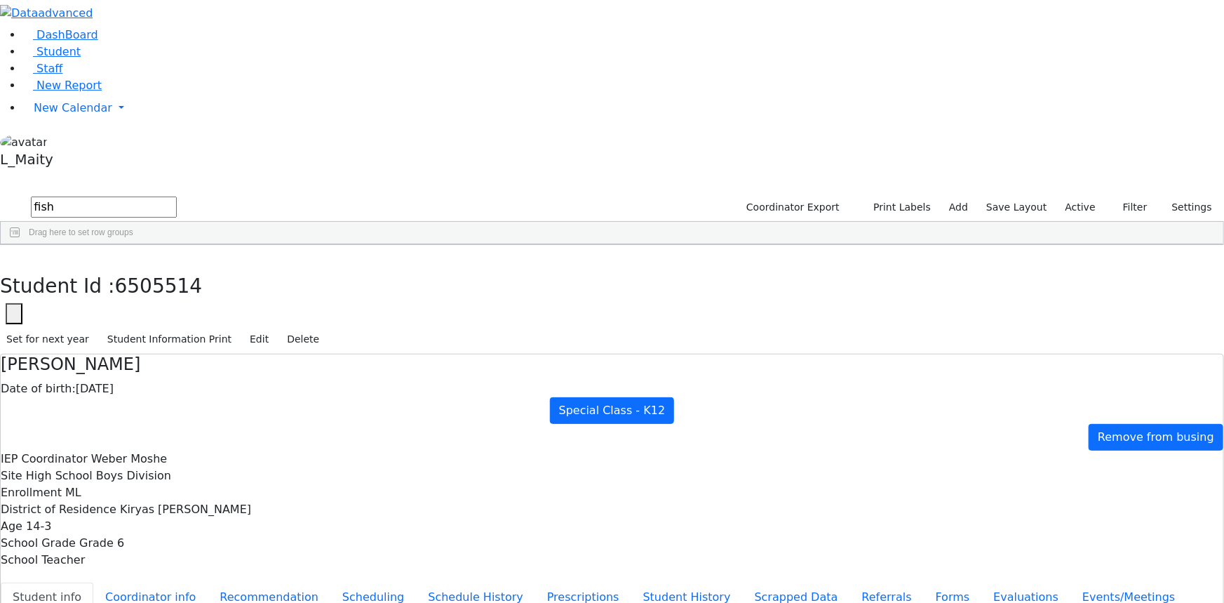
click at [177, 196] on input "fish" at bounding box center [104, 206] width 146 height 21
click at [891, 590] on span "Site" at bounding box center [855, 600] width 71 height 20
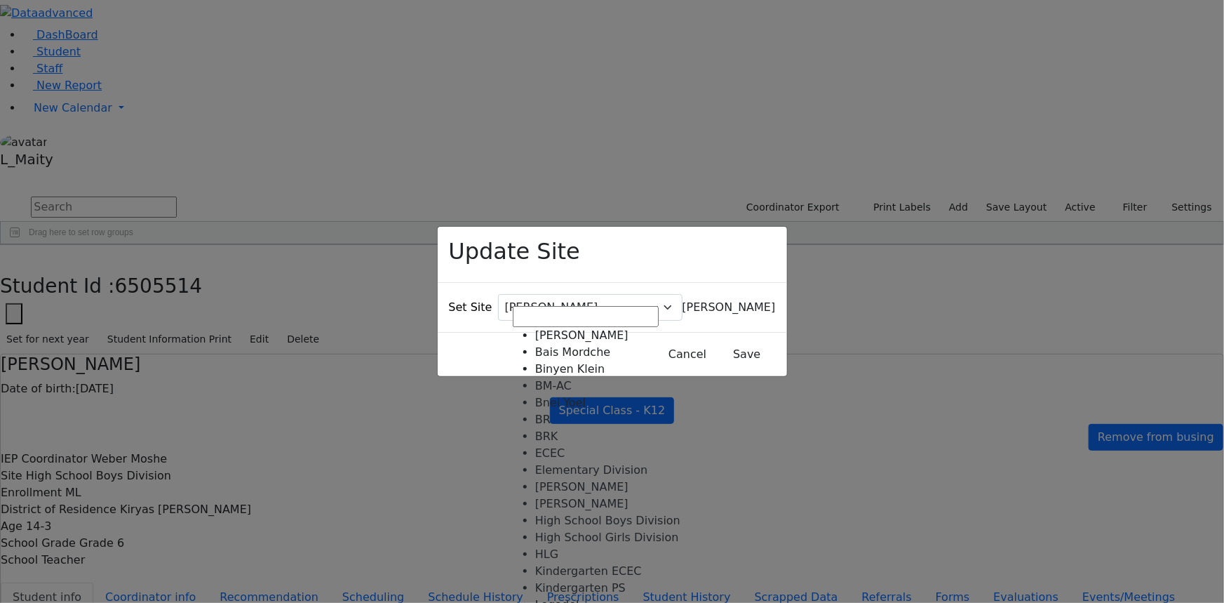
click at [683, 300] on span "Atzei Chaim" at bounding box center [729, 306] width 93 height 13
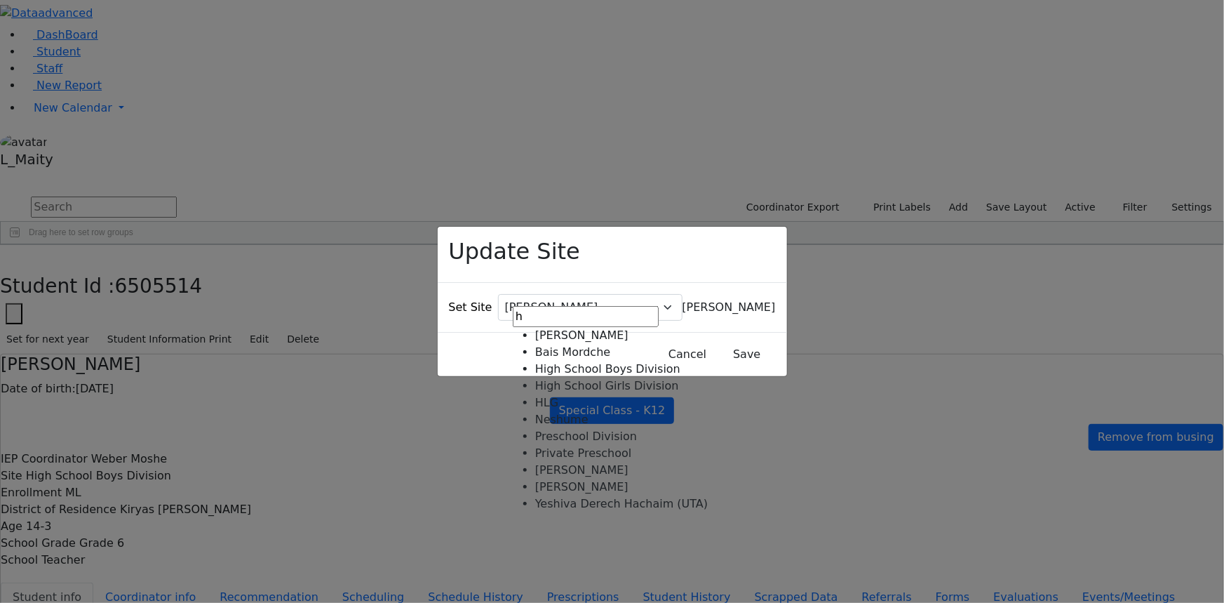
type input "h"
select select "12"
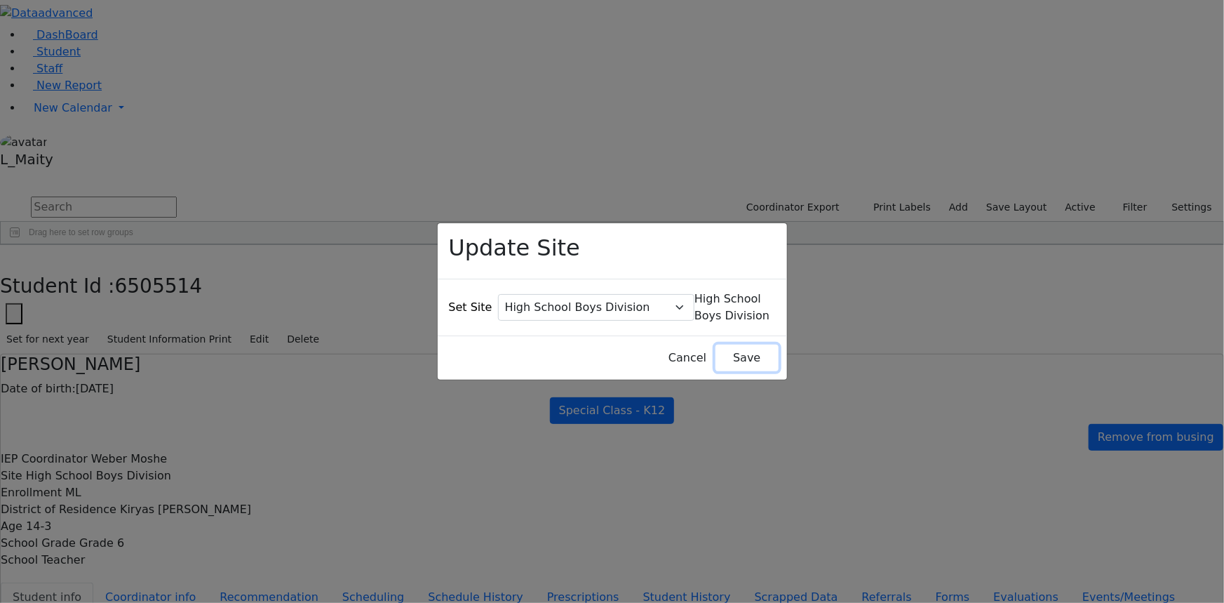
click at [716, 344] on button "Save" at bounding box center [747, 357] width 62 height 27
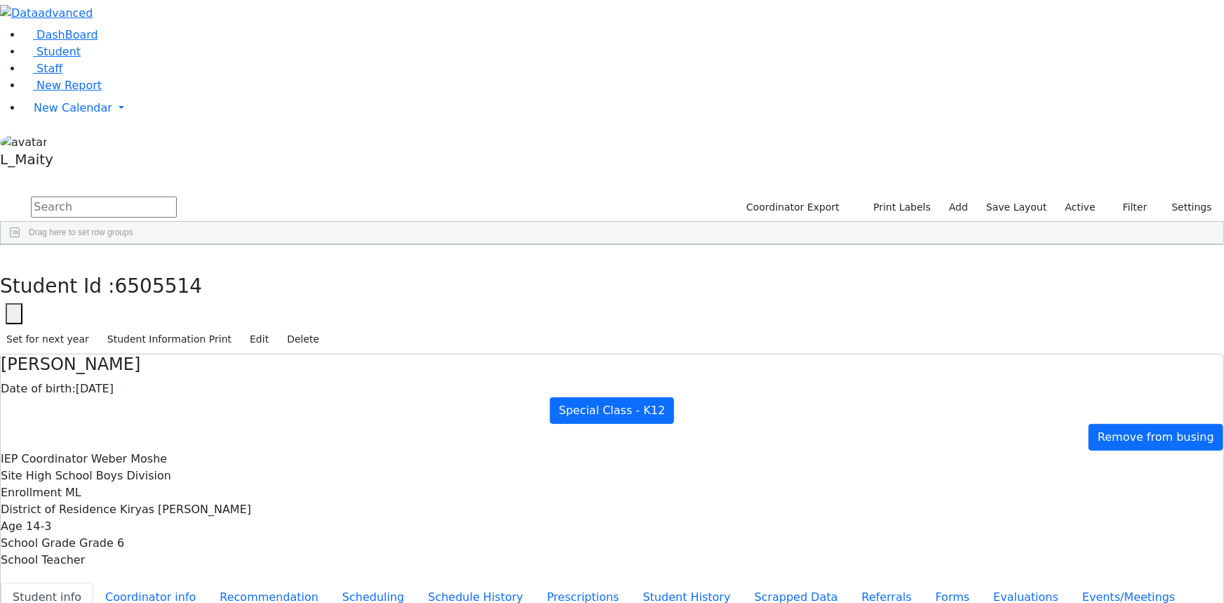
scroll to position [7972, 0]
click at [177, 196] on input "text" at bounding box center [104, 206] width 146 height 21
click at [70, 92] on span "New Report" at bounding box center [68, 85] width 65 height 13
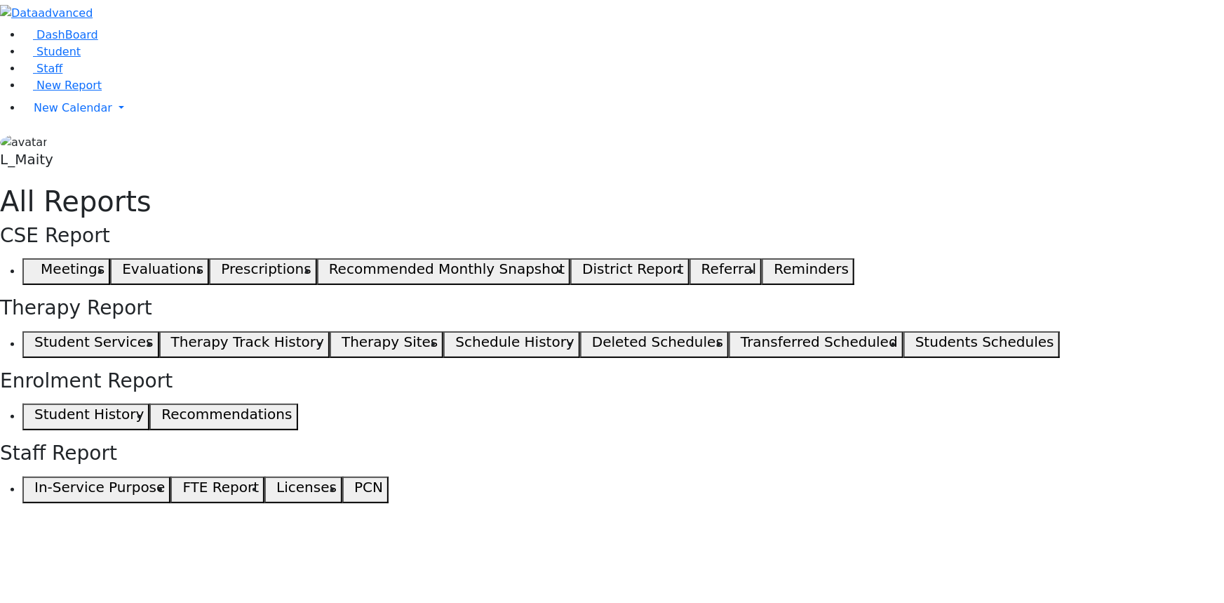
click at [153, 333] on h5 "Student Services" at bounding box center [93, 341] width 119 height 17
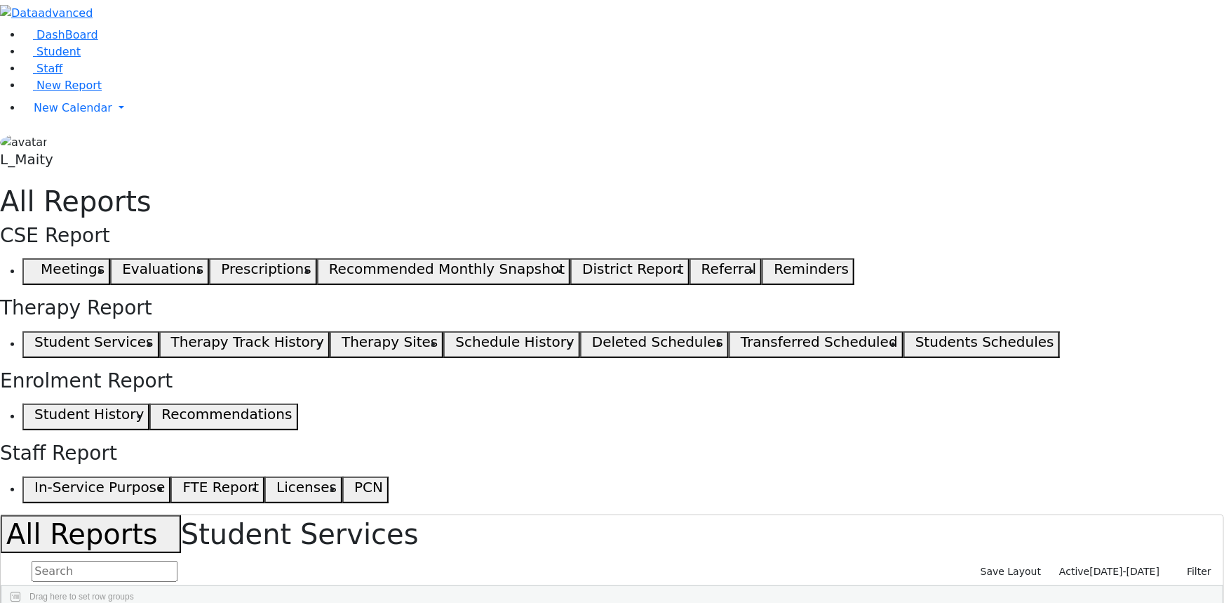
click at [1132, 565] on span "[DATE]-[DATE]" at bounding box center [1125, 570] width 70 height 11
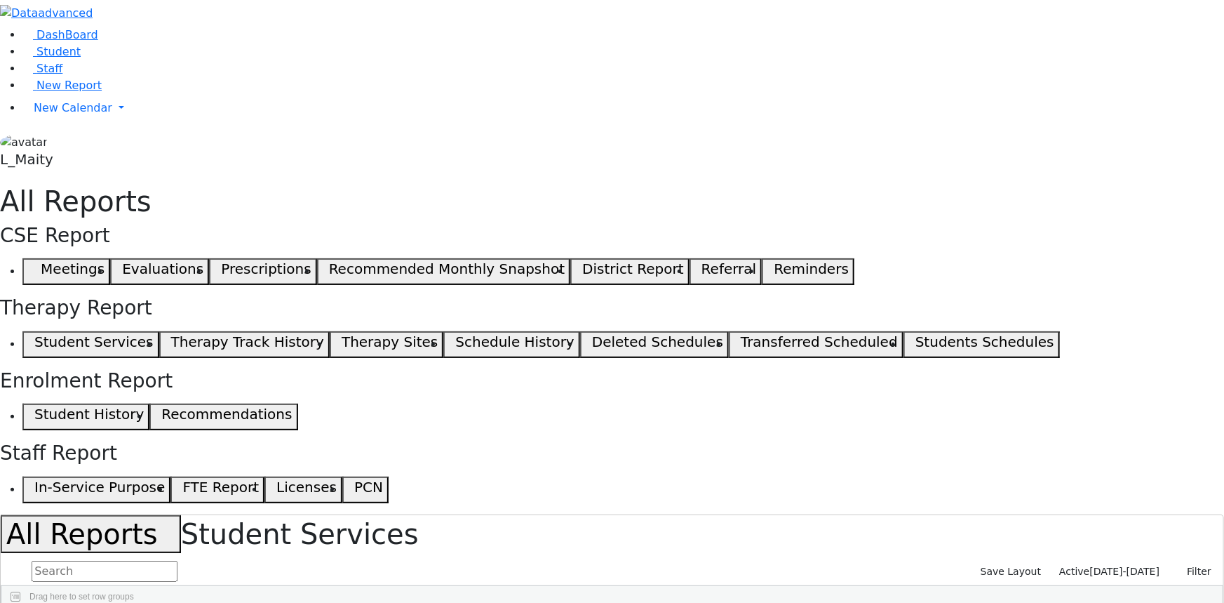
checkbox input "true"
select select "landscape"
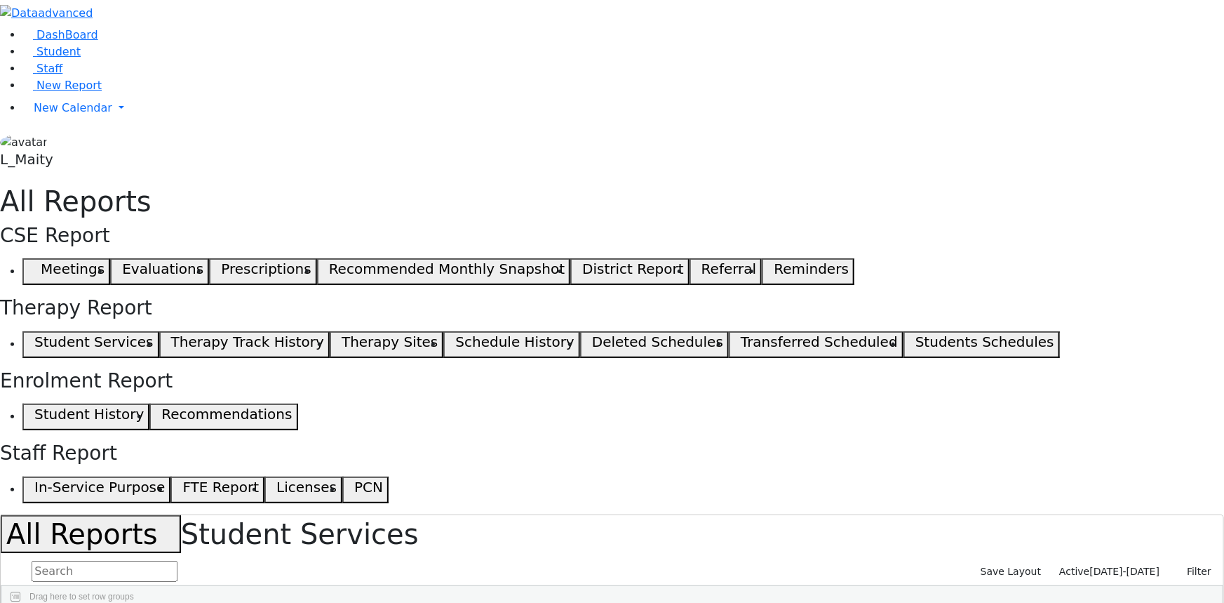
type input "12"
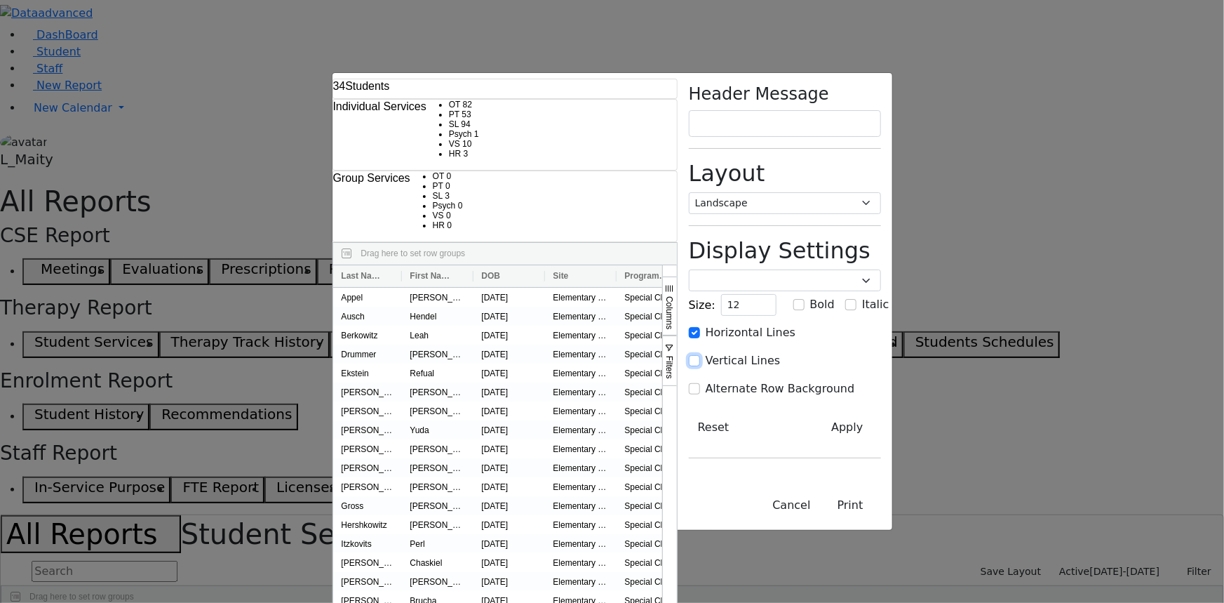
click at [700, 355] on input "Vertical Lines" at bounding box center [694, 360] width 11 height 11
checkbox input "true"
click at [700, 383] on input "Alternate Row Background" at bounding box center [694, 388] width 11 height 11
checkbox input "true"
click at [880, 414] on button "Apply" at bounding box center [847, 427] width 67 height 27
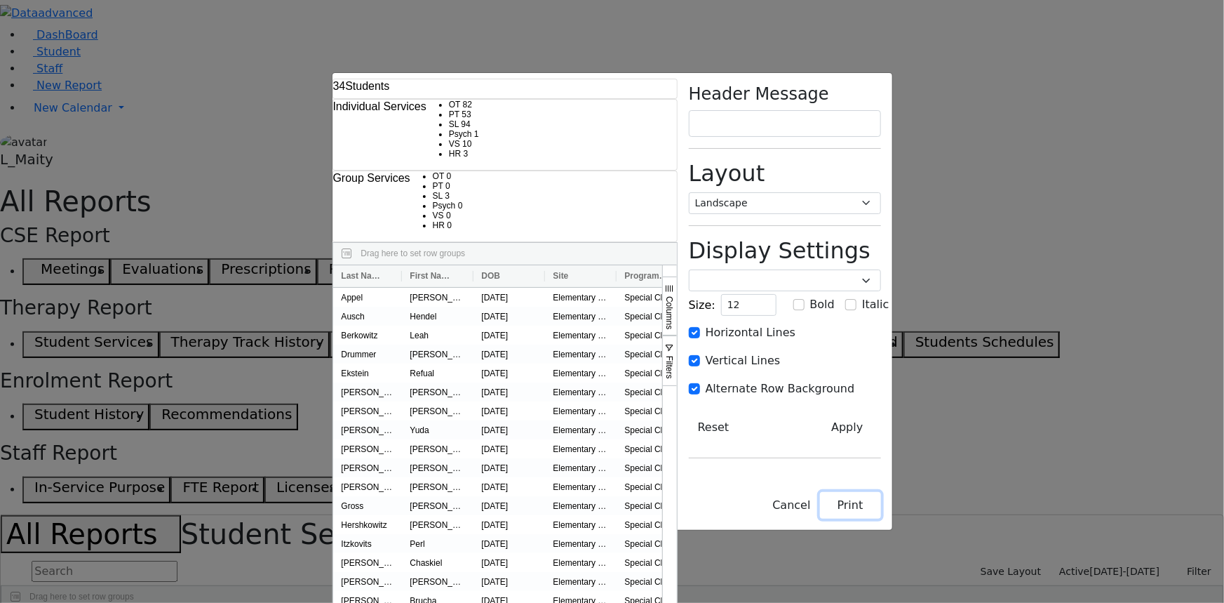
click at [881, 518] on button "Print" at bounding box center [850, 505] width 61 height 27
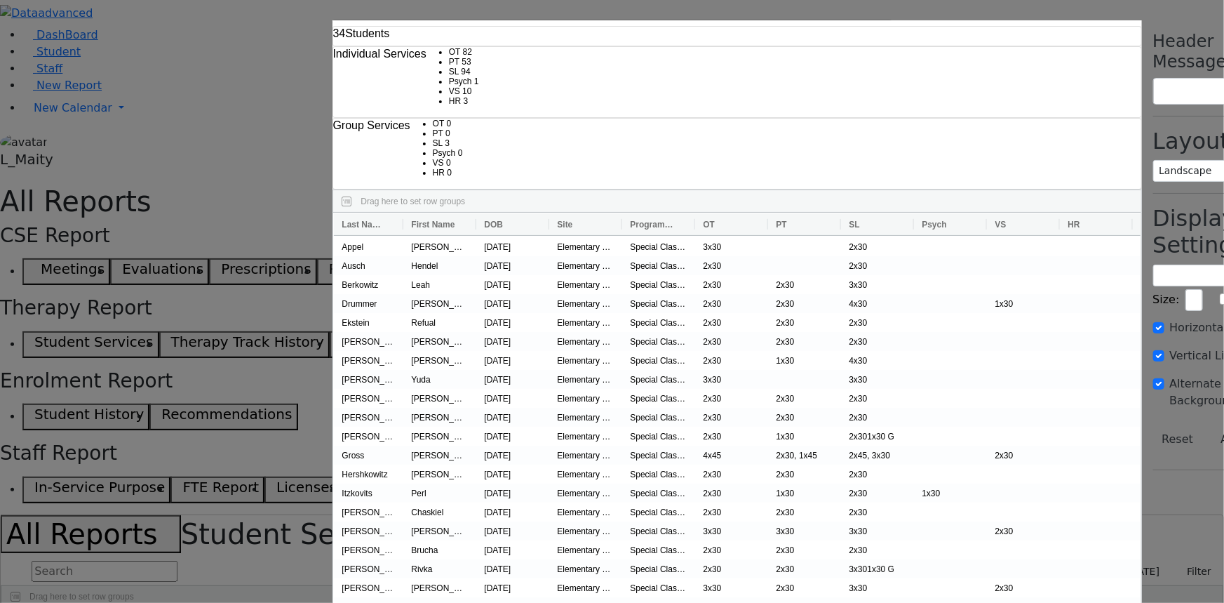
checkbox input "false"
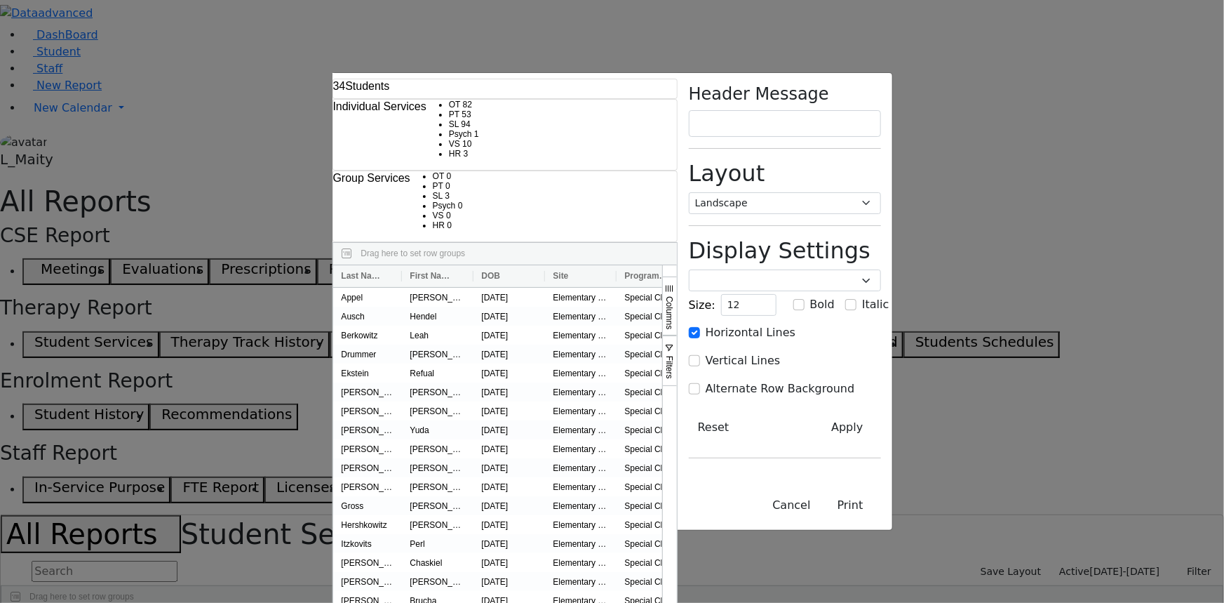
click at [19, 336] on div "34 Students Individual Services OT 82 PT 53 SL 94 Psych 1 VS 3" at bounding box center [612, 301] width 1224 height 603
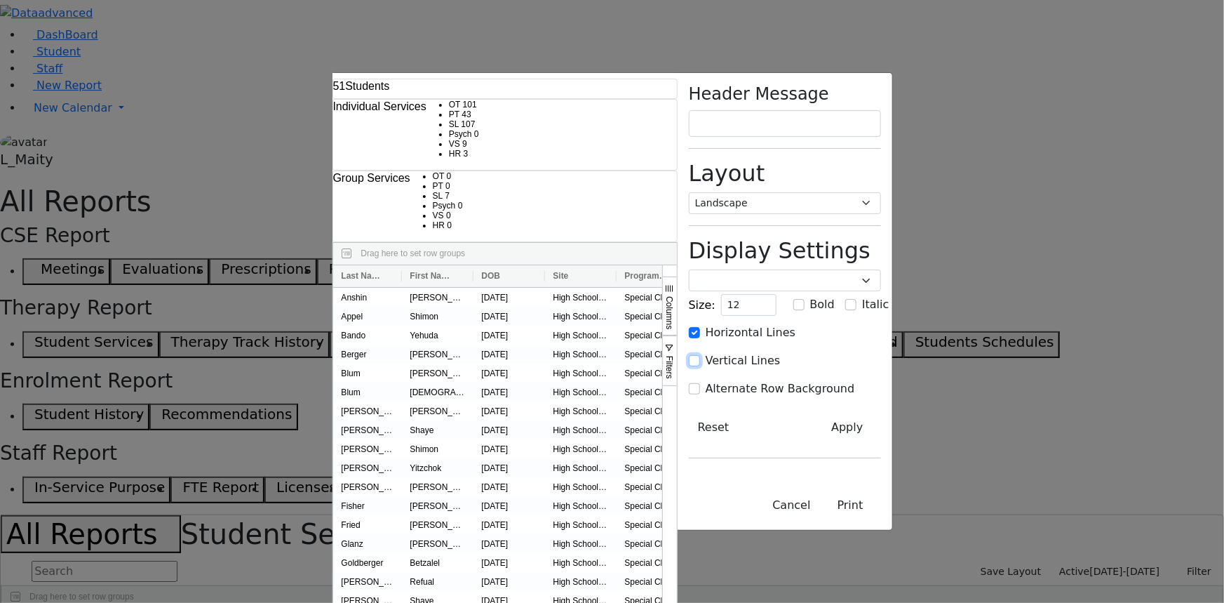
click at [700, 355] on input "Vertical Lines" at bounding box center [694, 360] width 11 height 11
checkbox input "true"
drag, startPoint x: 916, startPoint y: 274, endPoint x: 935, endPoint y: 289, distance: 24.6
click at [881, 324] on div "Horizontal Lines Vertical Lines Alternate Row Background Autosize All Columns" at bounding box center [785, 366] width 192 height 84
click at [700, 383] on input "Alternate Row Background" at bounding box center [694, 388] width 11 height 11
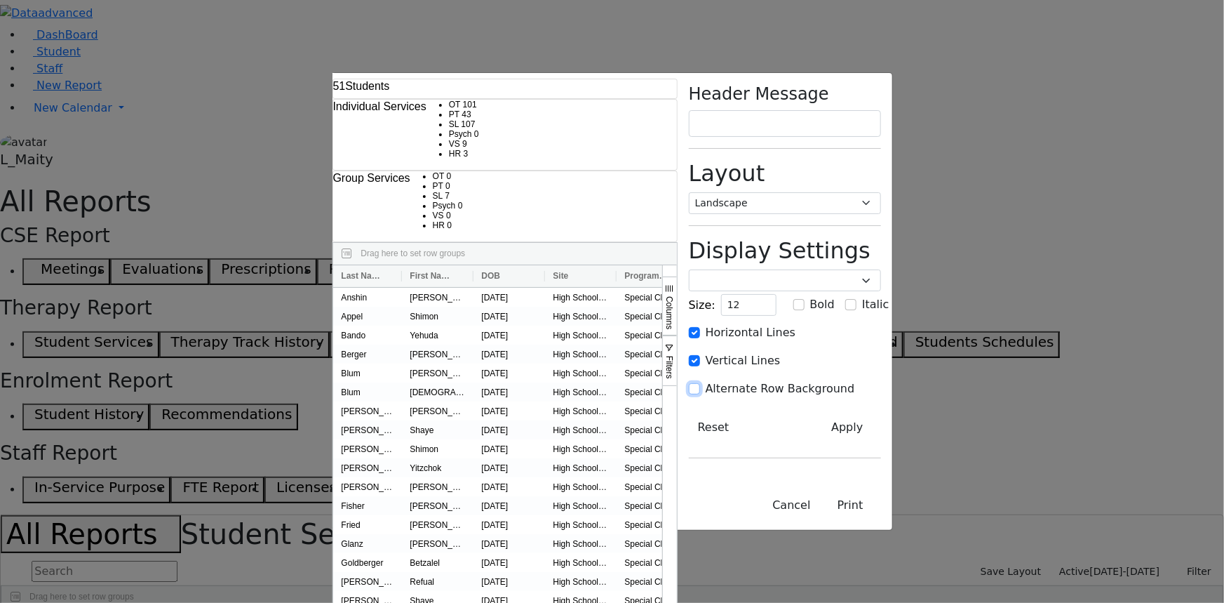
checkbox input "true"
click at [880, 414] on button "Apply" at bounding box center [847, 427] width 67 height 27
click at [881, 518] on button "Print" at bounding box center [850, 505] width 61 height 27
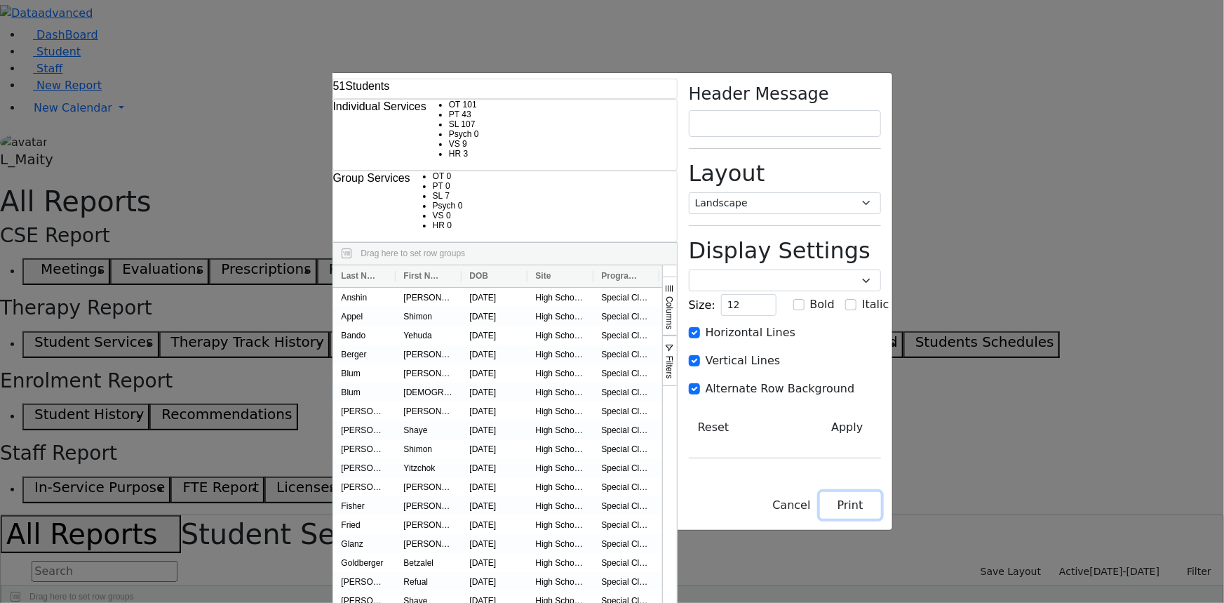
checkbox input "false"
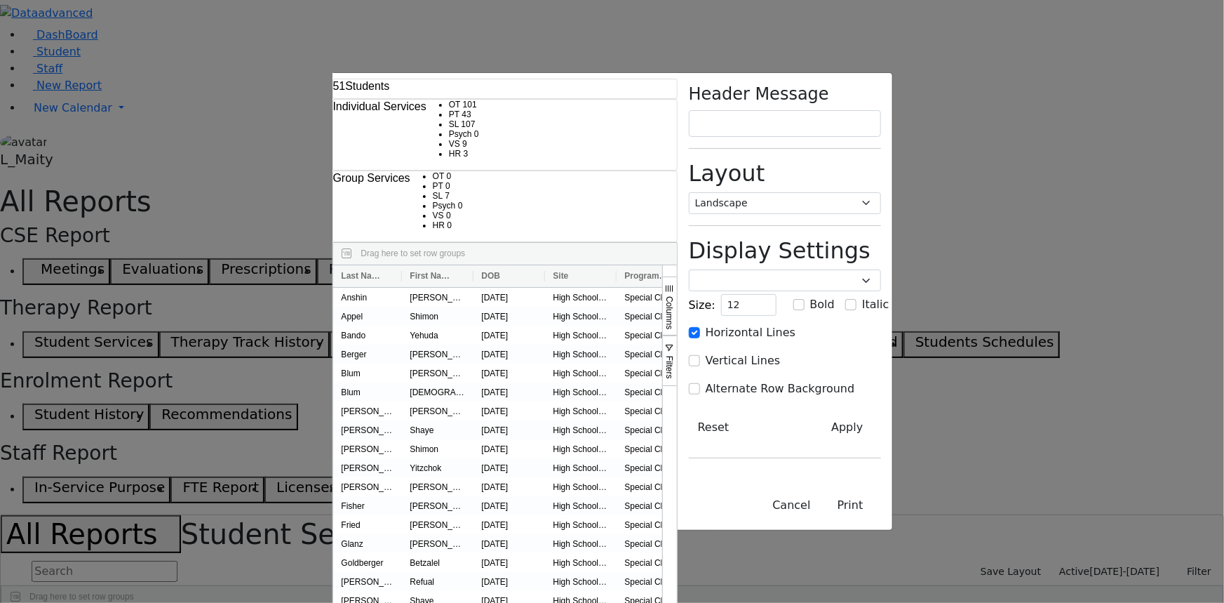
click at [50, 287] on div "51 Students Individual Services OT 101 PT 43 SL 107 Psych 0 VS" at bounding box center [612, 301] width 1224 height 603
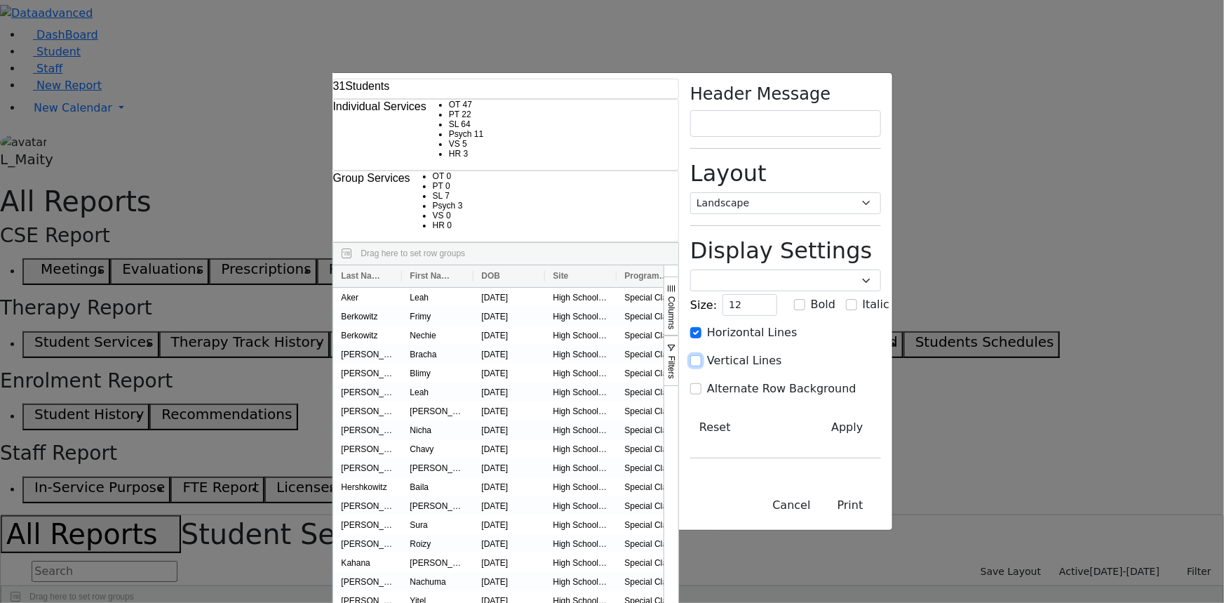
drag, startPoint x: 916, startPoint y: 260, endPoint x: 939, endPoint y: 272, distance: 26.4
click at [702, 355] on input "Vertical Lines" at bounding box center [695, 360] width 11 height 11
checkbox input "true"
click at [702, 383] on input "Alternate Row Background" at bounding box center [695, 388] width 11 height 11
checkbox input "true"
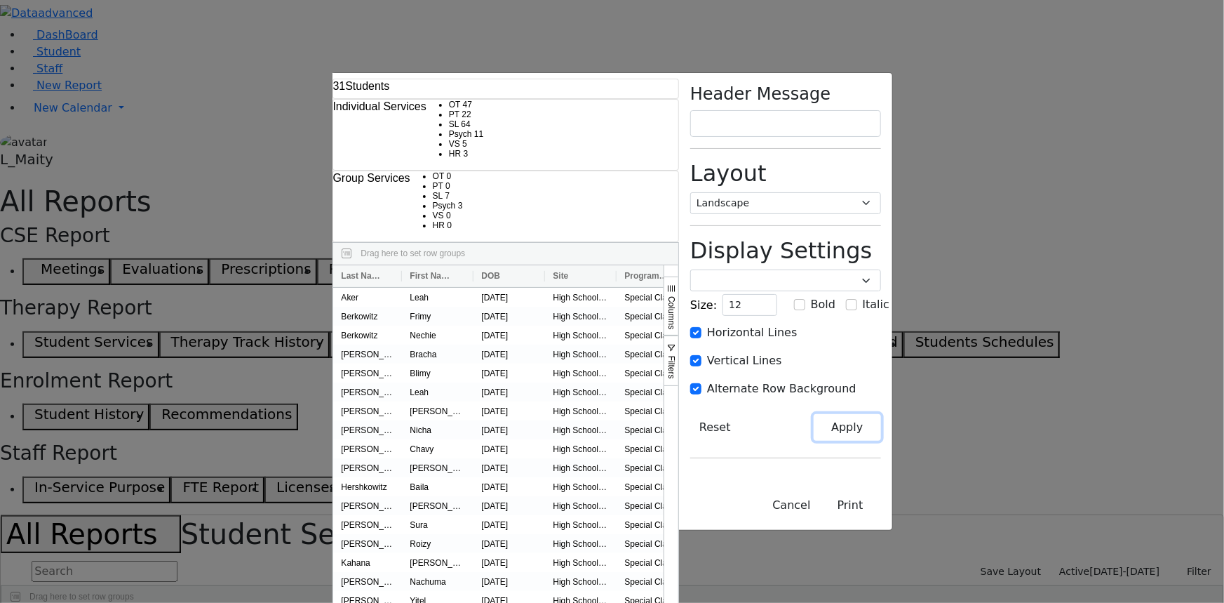
click at [880, 414] on button "Apply" at bounding box center [847, 427] width 67 height 27
click at [881, 518] on button "Print" at bounding box center [850, 505] width 61 height 27
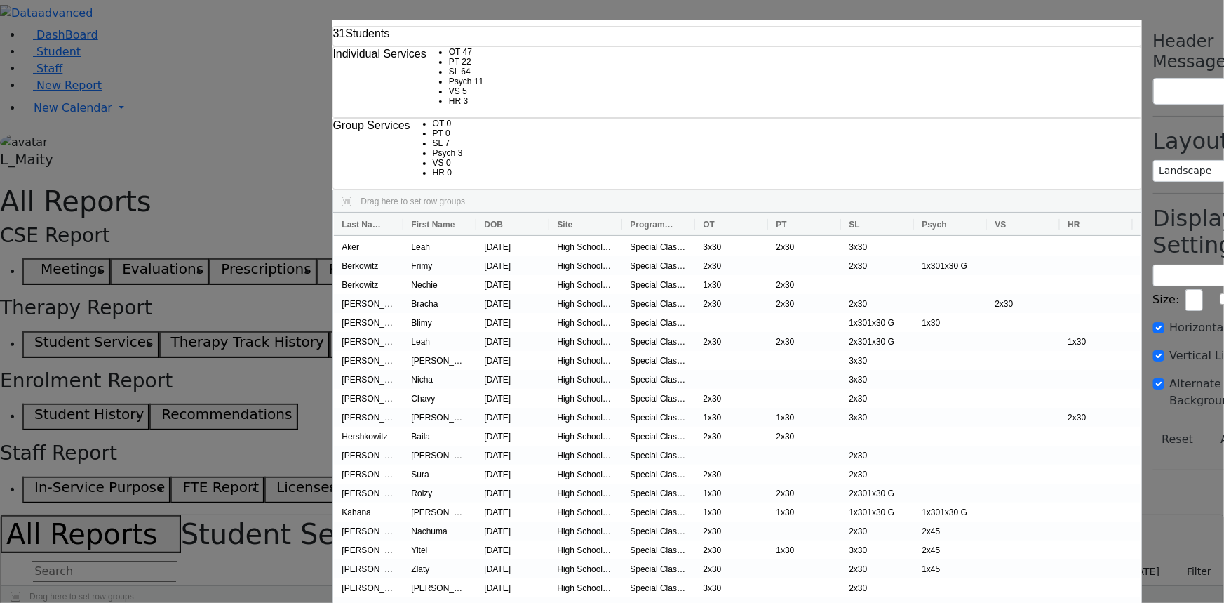
checkbox input "false"
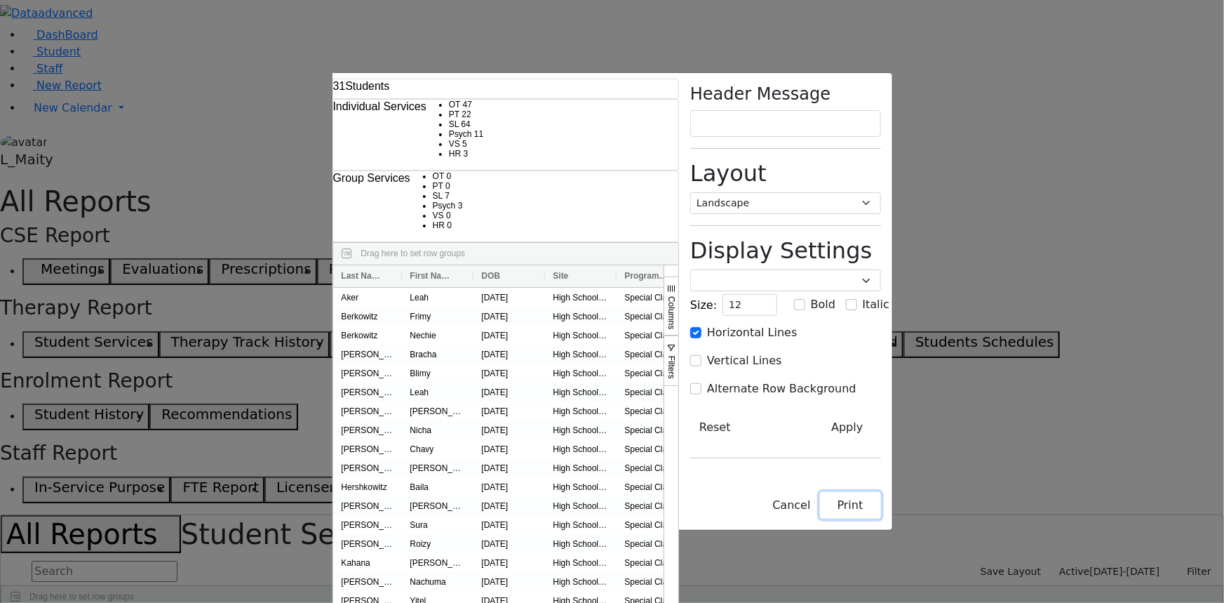
click at [881, 518] on button "Print" at bounding box center [850, 505] width 61 height 27
click at [77, 281] on div "31 Students Individual Services OT 47 PT 22 SL 64 Psych 11 VS" at bounding box center [612, 301] width 1224 height 603
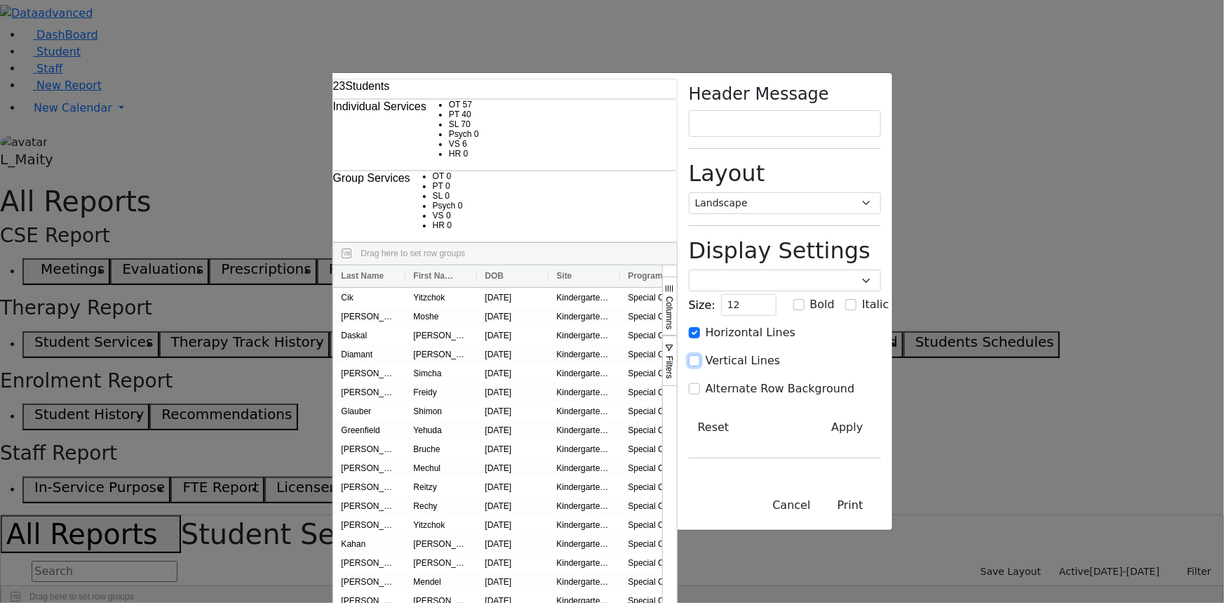
click at [700, 355] on input "Vertical Lines" at bounding box center [694, 360] width 11 height 11
checkbox input "true"
click at [700, 383] on input "Alternate Row Background" at bounding box center [694, 388] width 11 height 11
checkbox input "true"
click at [880, 414] on button "Apply" at bounding box center [847, 427] width 67 height 27
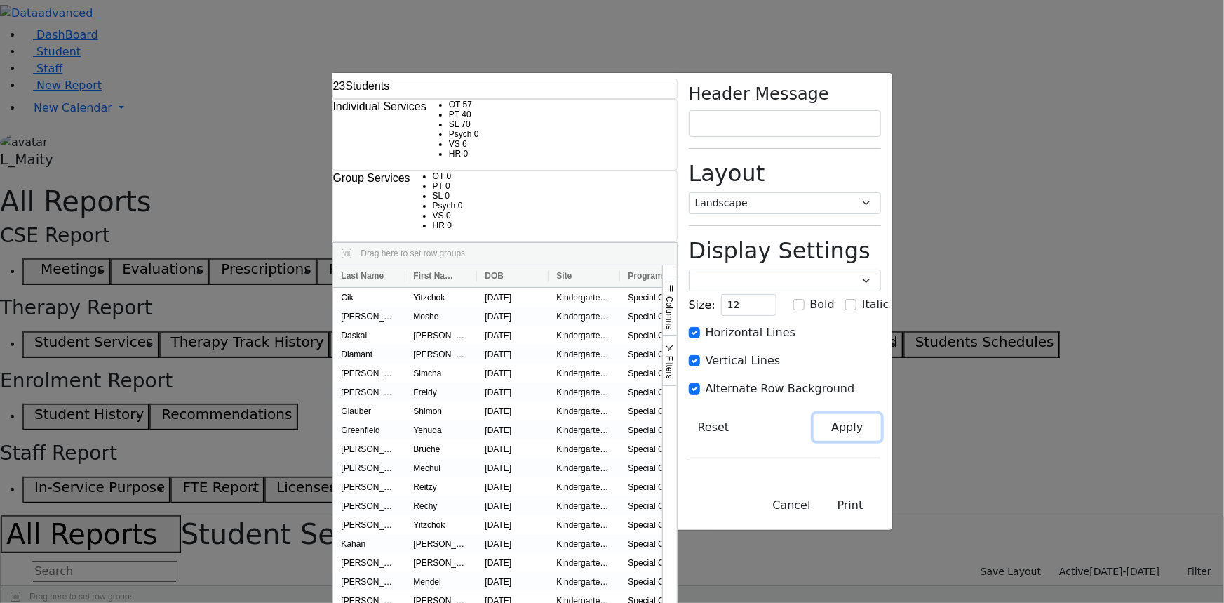
click at [880, 414] on button "Apply" at bounding box center [847, 427] width 67 height 27
click at [881, 518] on button "Print" at bounding box center [850, 505] width 61 height 27
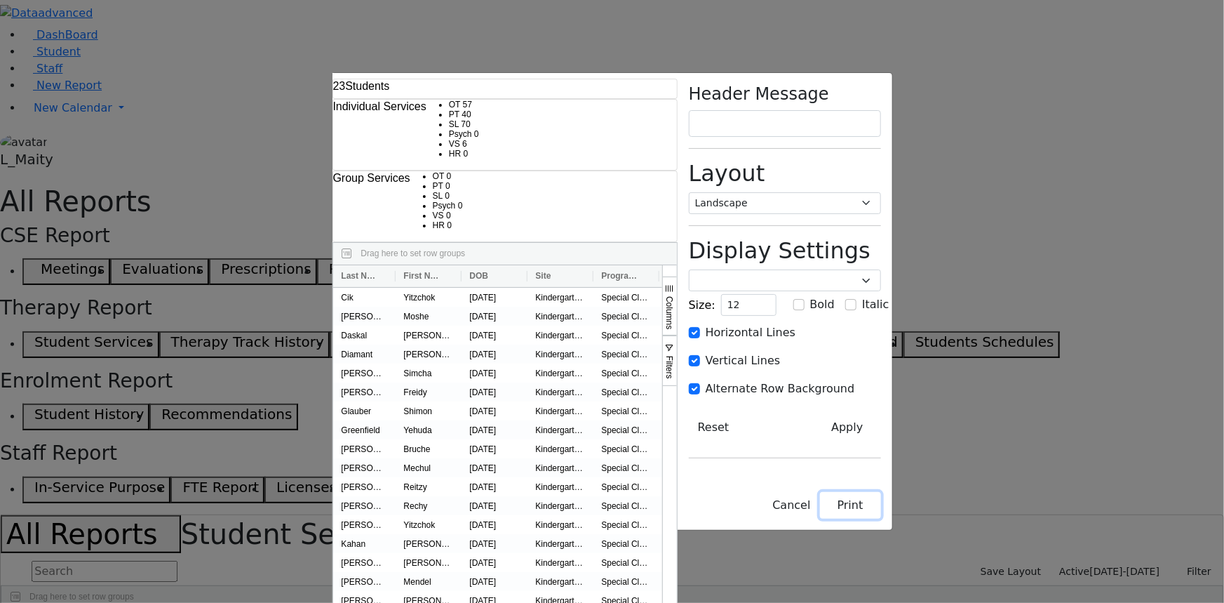
checkbox input "false"
